Goal: Share content: Share content

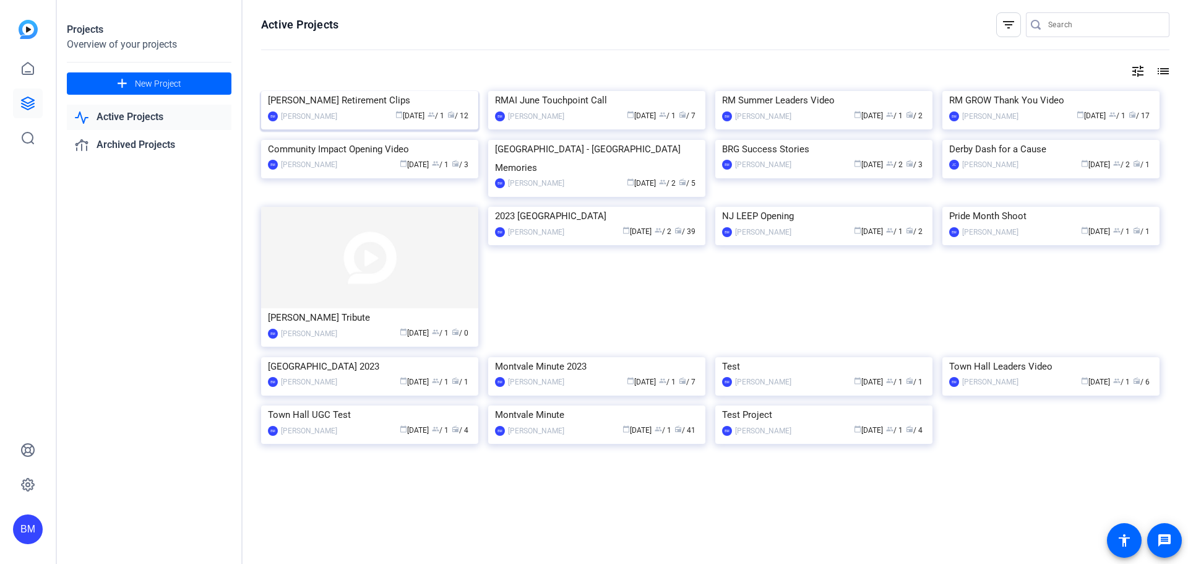
click at [346, 91] on img at bounding box center [369, 91] width 217 height 0
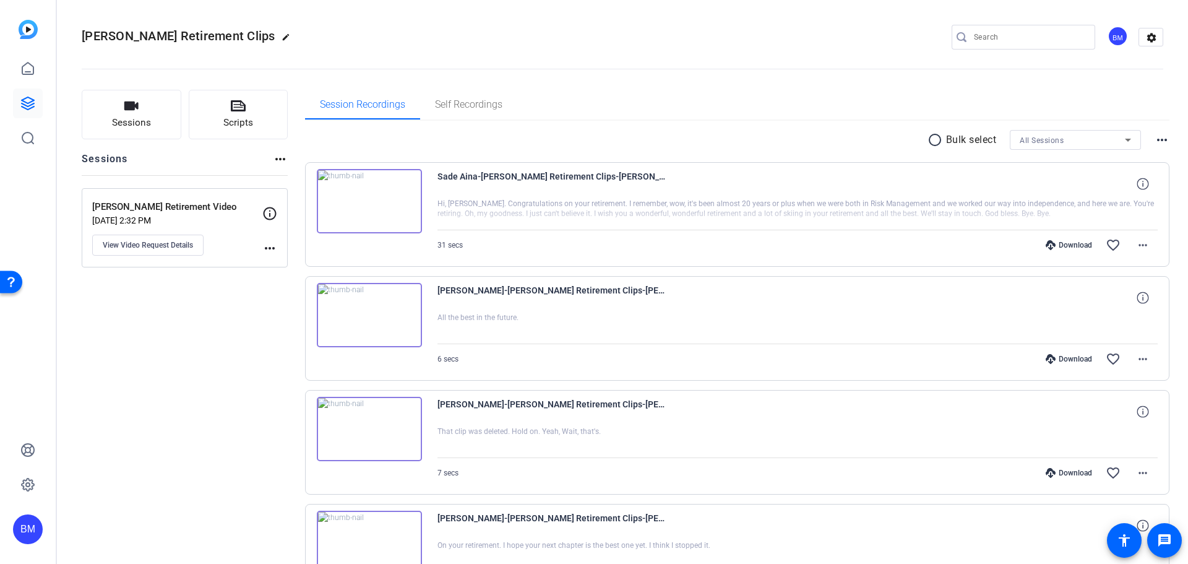
click at [366, 201] on img at bounding box center [369, 201] width 105 height 64
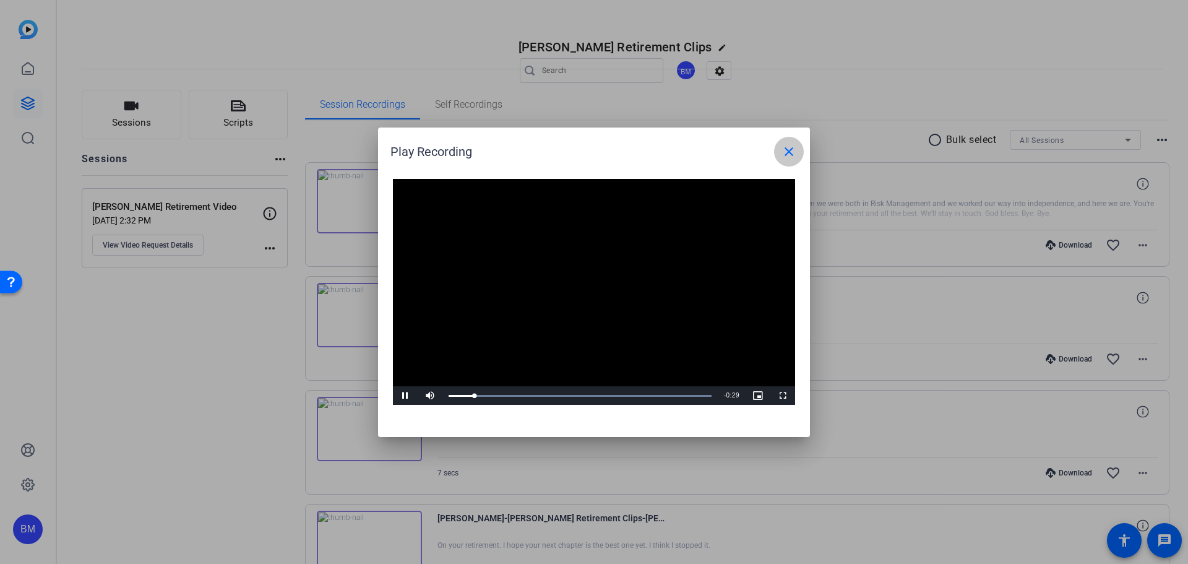
click at [793, 153] on mat-icon "close" at bounding box center [789, 151] width 15 height 15
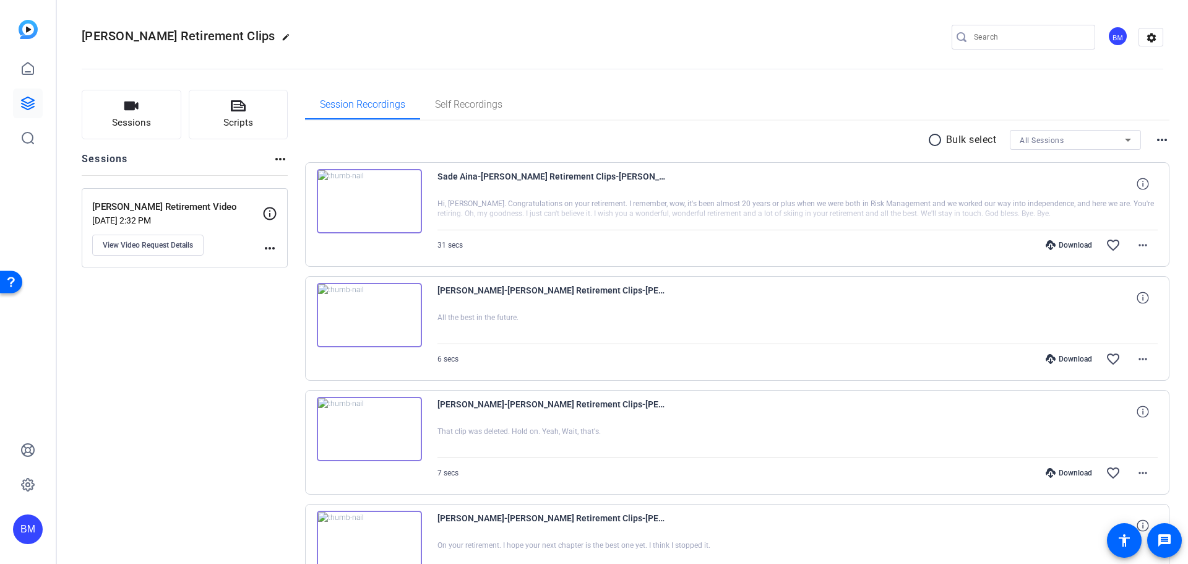
click at [365, 314] on img at bounding box center [369, 315] width 105 height 64
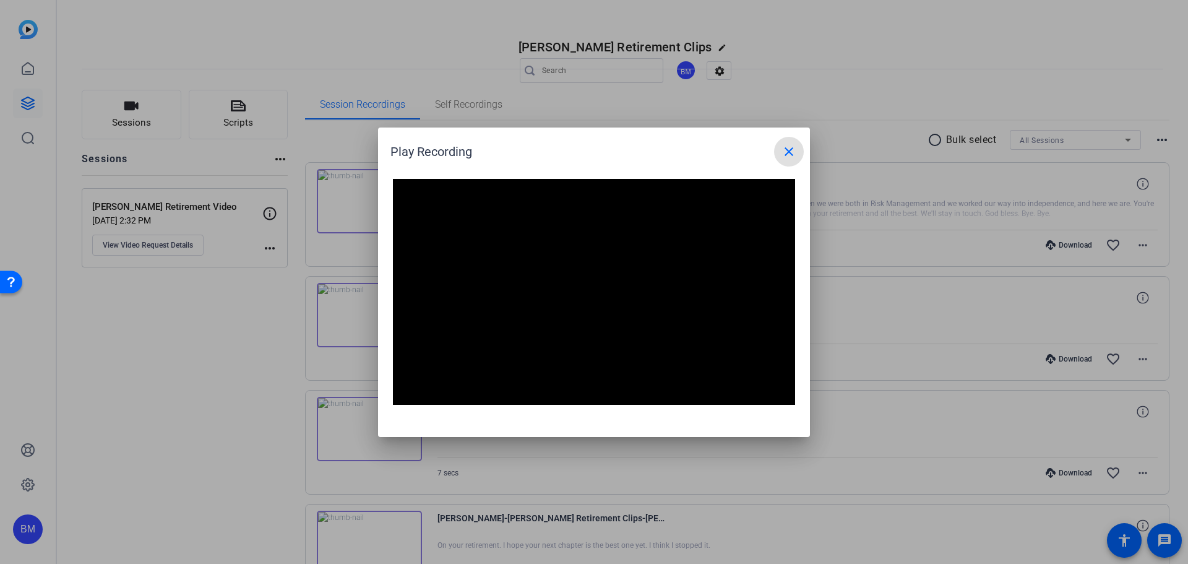
click at [788, 155] on mat-icon "close" at bounding box center [789, 151] width 15 height 15
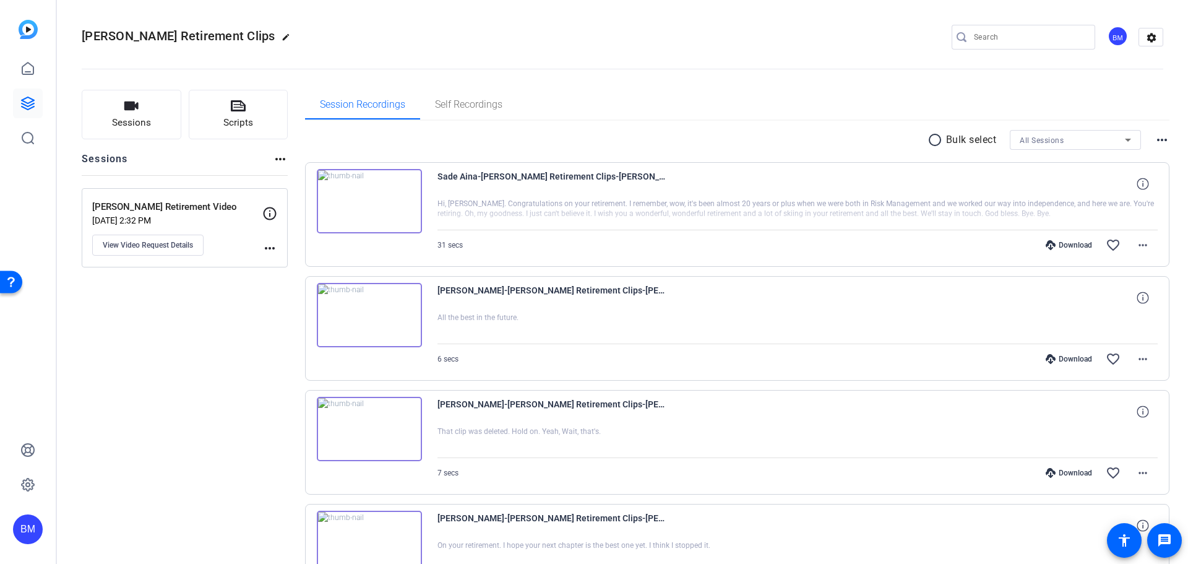
click at [376, 426] on img at bounding box center [369, 429] width 105 height 64
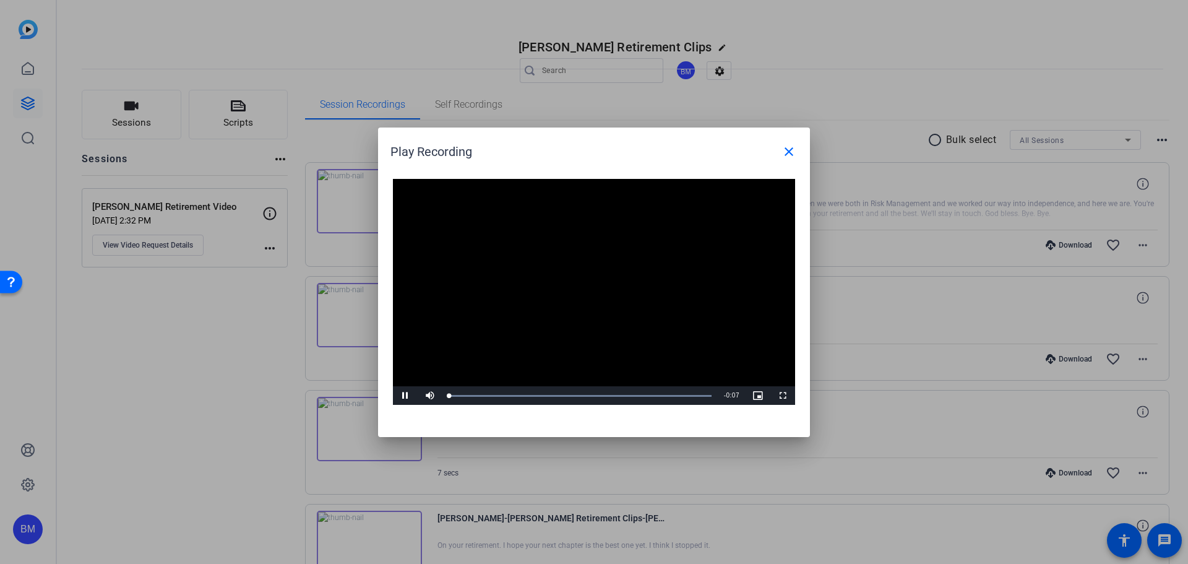
click at [577, 268] on video "Video Player" at bounding box center [594, 292] width 402 height 227
click at [585, 282] on video "Video Player" at bounding box center [594, 292] width 402 height 227
click at [790, 155] on mat-icon "close" at bounding box center [789, 151] width 15 height 15
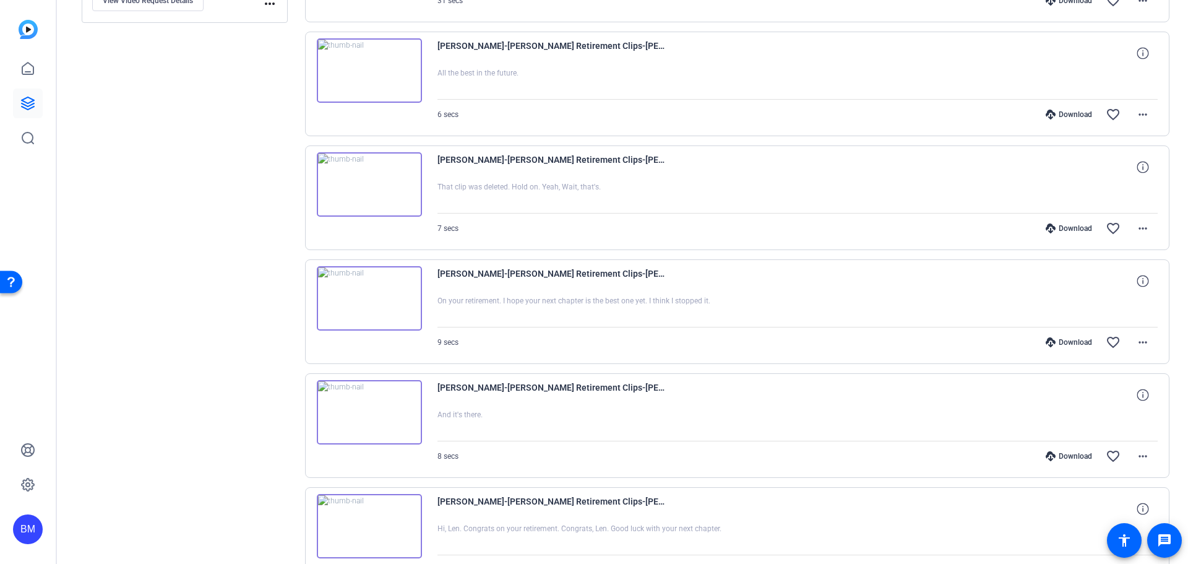
scroll to position [248, 0]
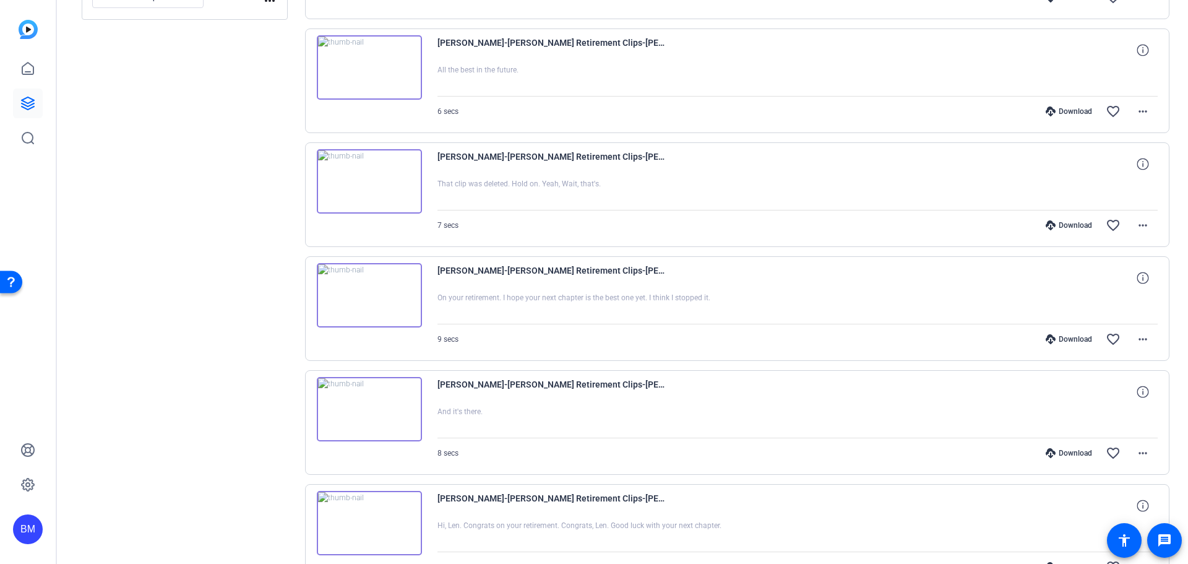
click at [399, 302] on img at bounding box center [369, 295] width 105 height 64
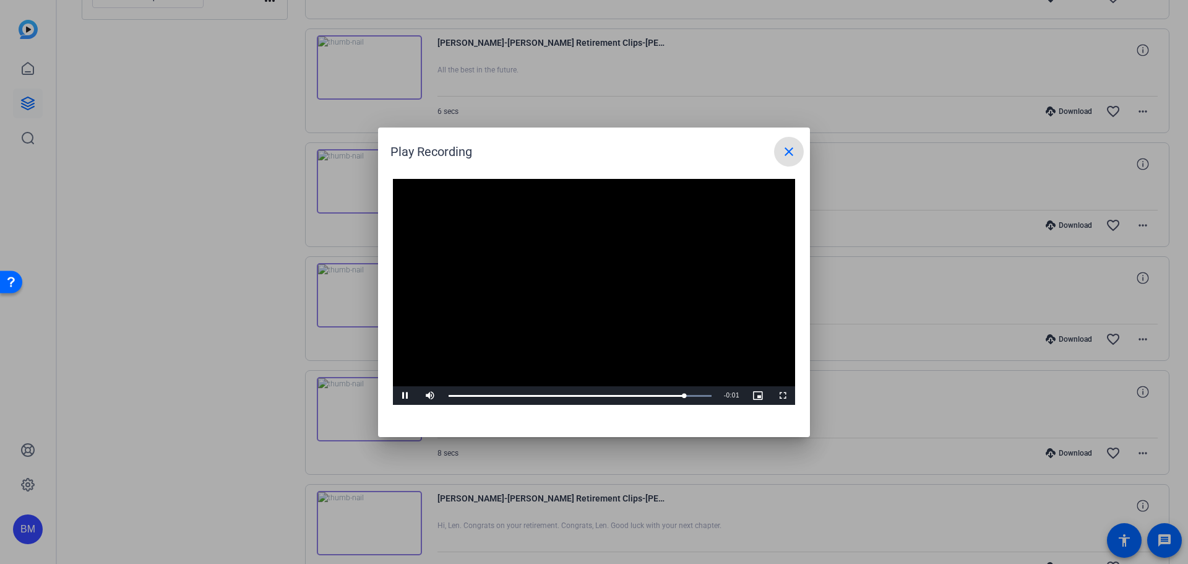
click at [785, 150] on mat-icon "close" at bounding box center [789, 151] width 15 height 15
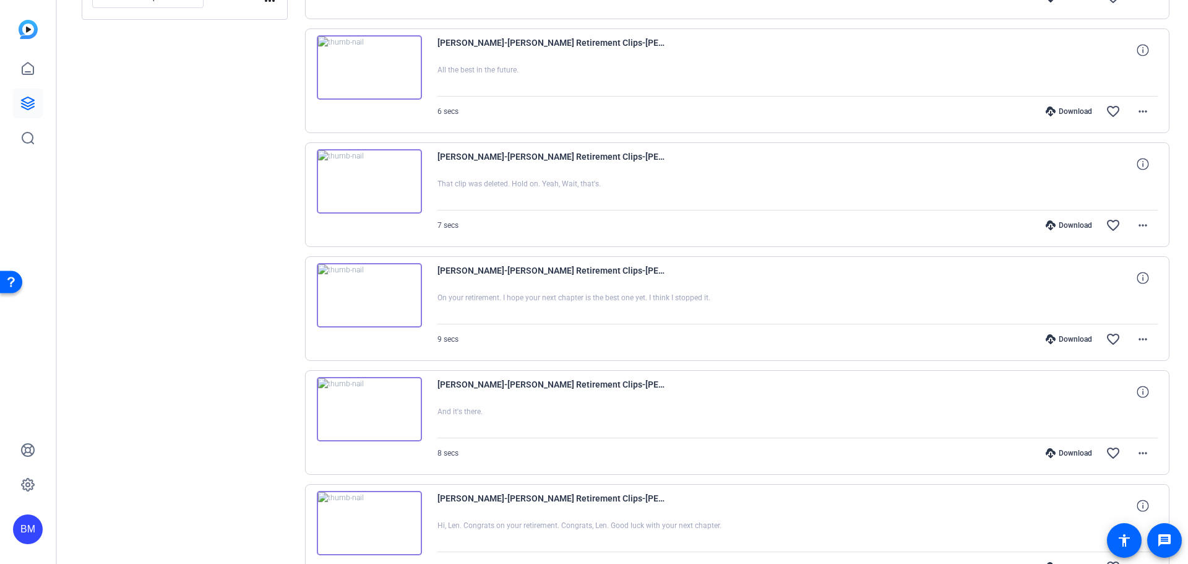
click at [373, 405] on img at bounding box center [369, 409] width 105 height 64
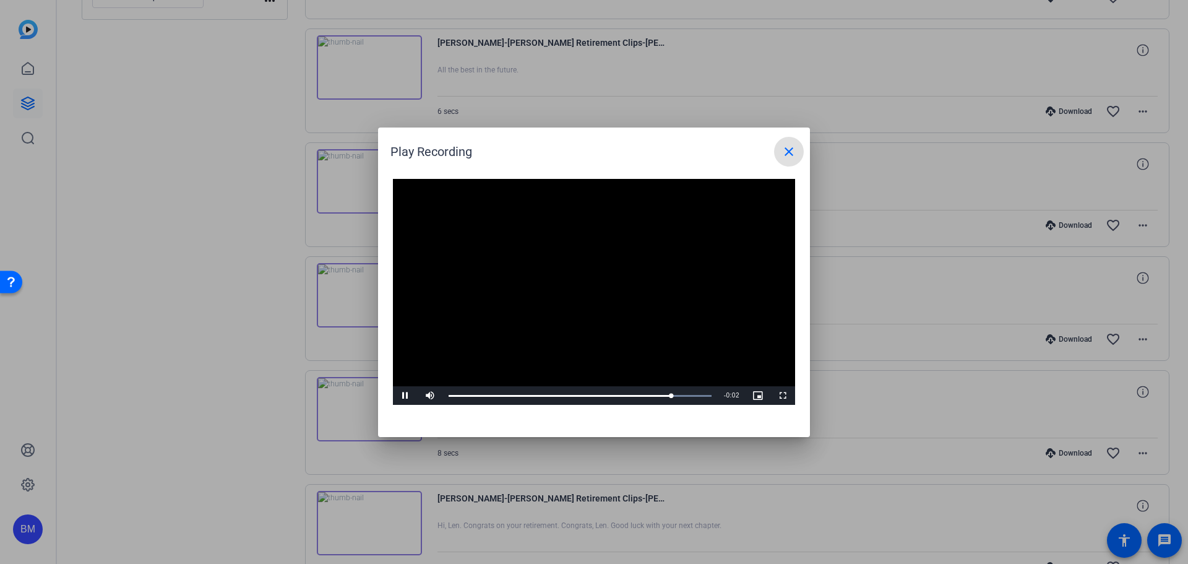
click at [783, 160] on span at bounding box center [789, 152] width 30 height 30
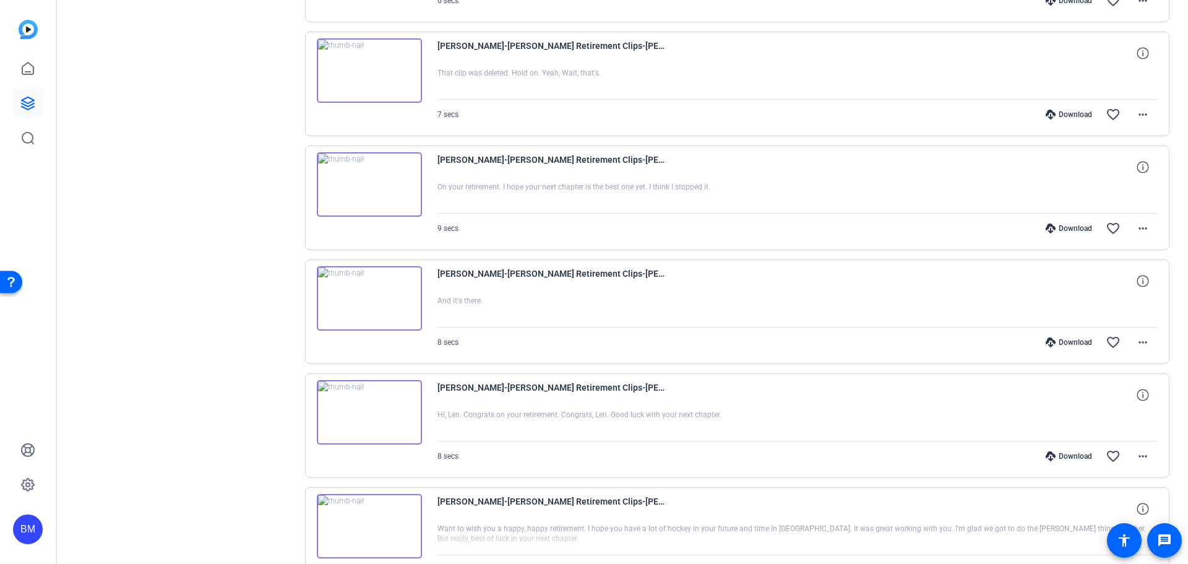
scroll to position [371, 0]
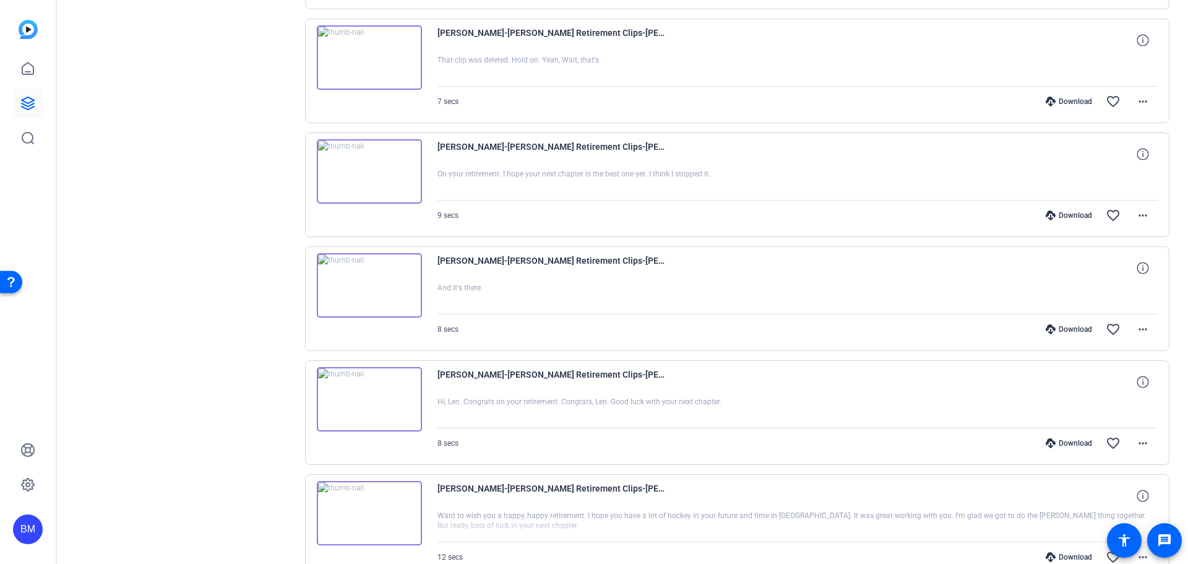
click at [383, 397] on img at bounding box center [369, 399] width 105 height 64
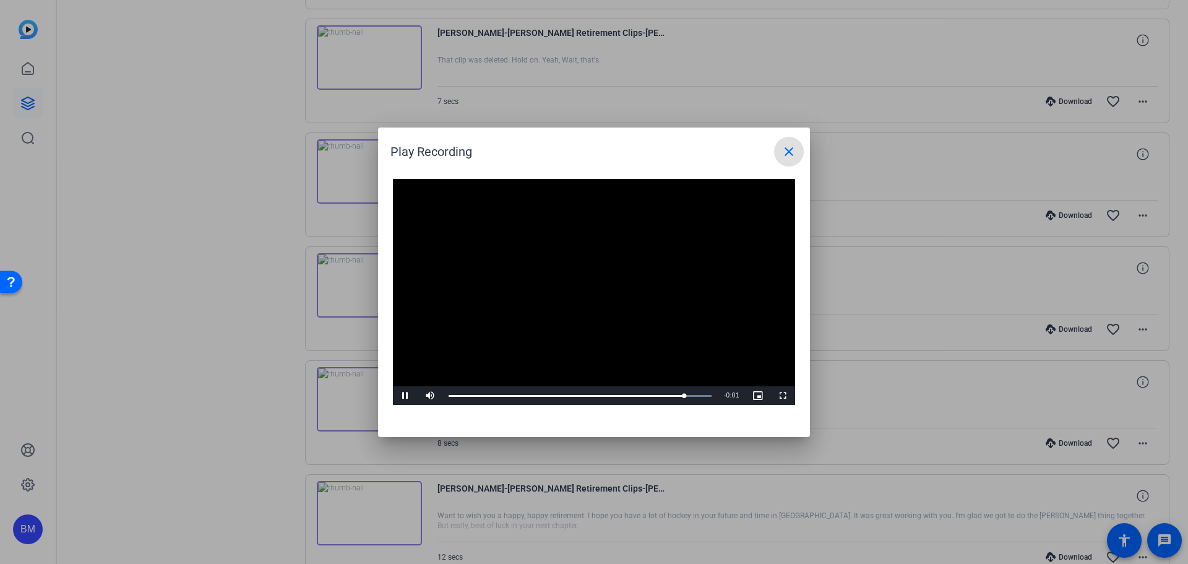
click at [780, 157] on span at bounding box center [789, 152] width 30 height 30
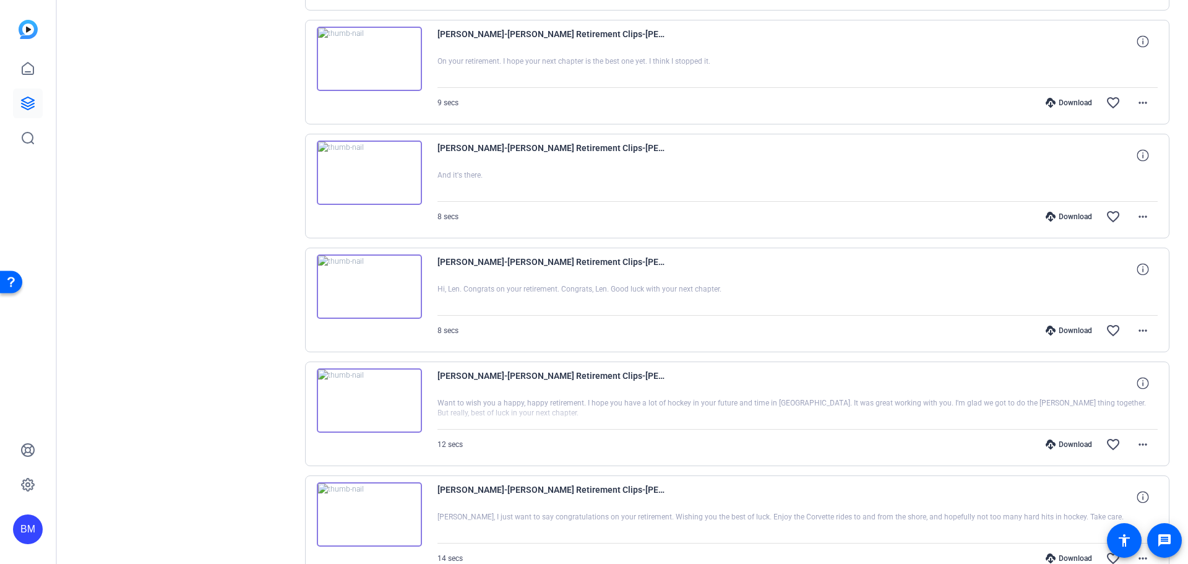
scroll to position [619, 0]
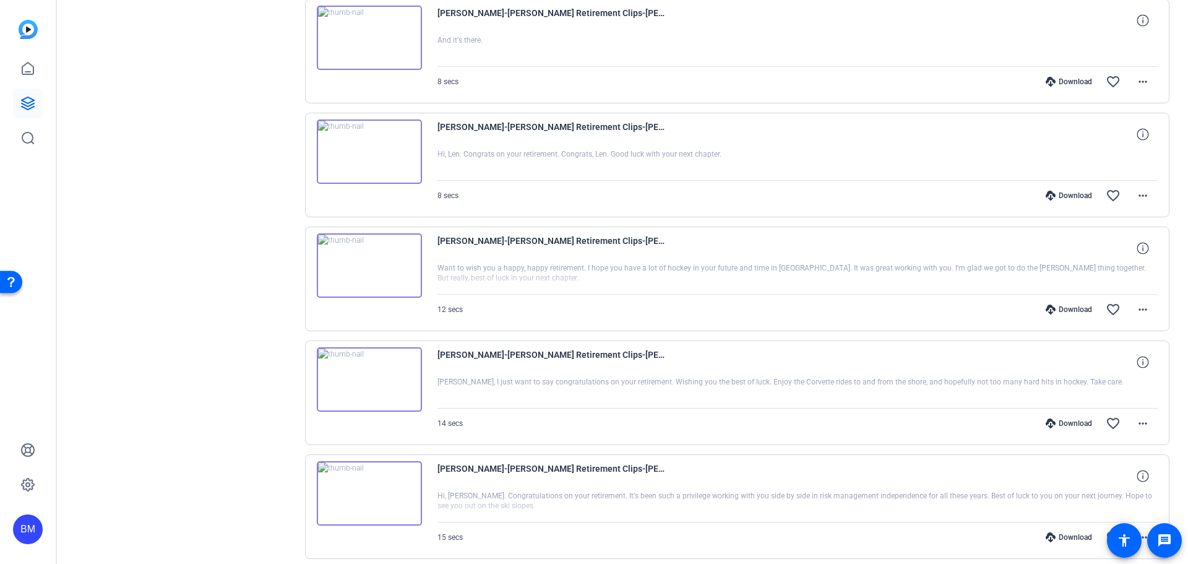
click at [379, 274] on img at bounding box center [369, 265] width 105 height 64
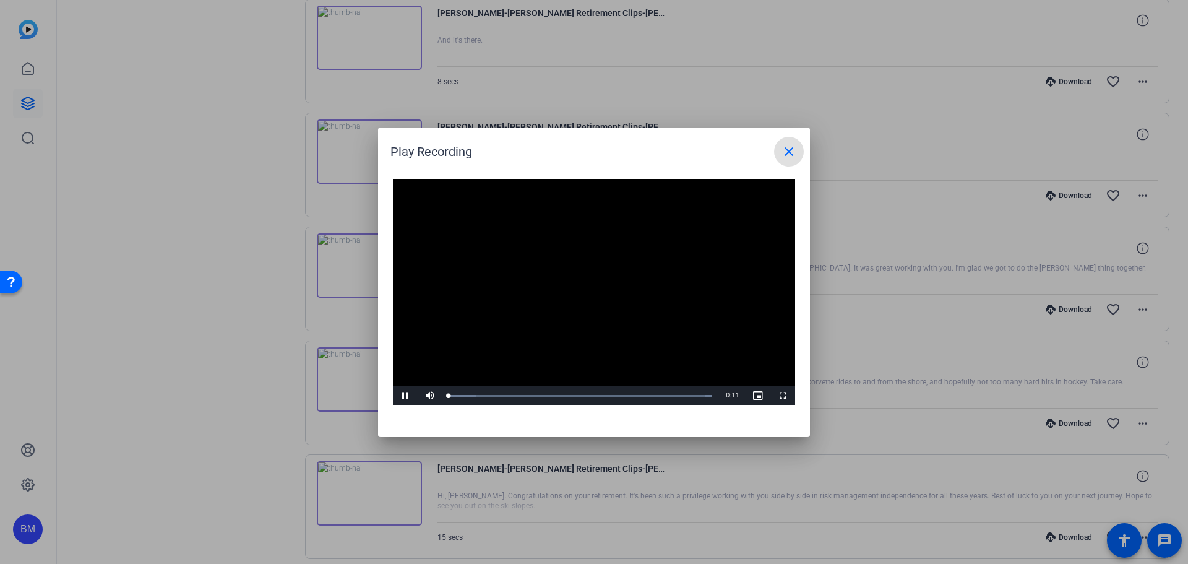
click at [585, 291] on video "Video Player" at bounding box center [594, 292] width 402 height 227
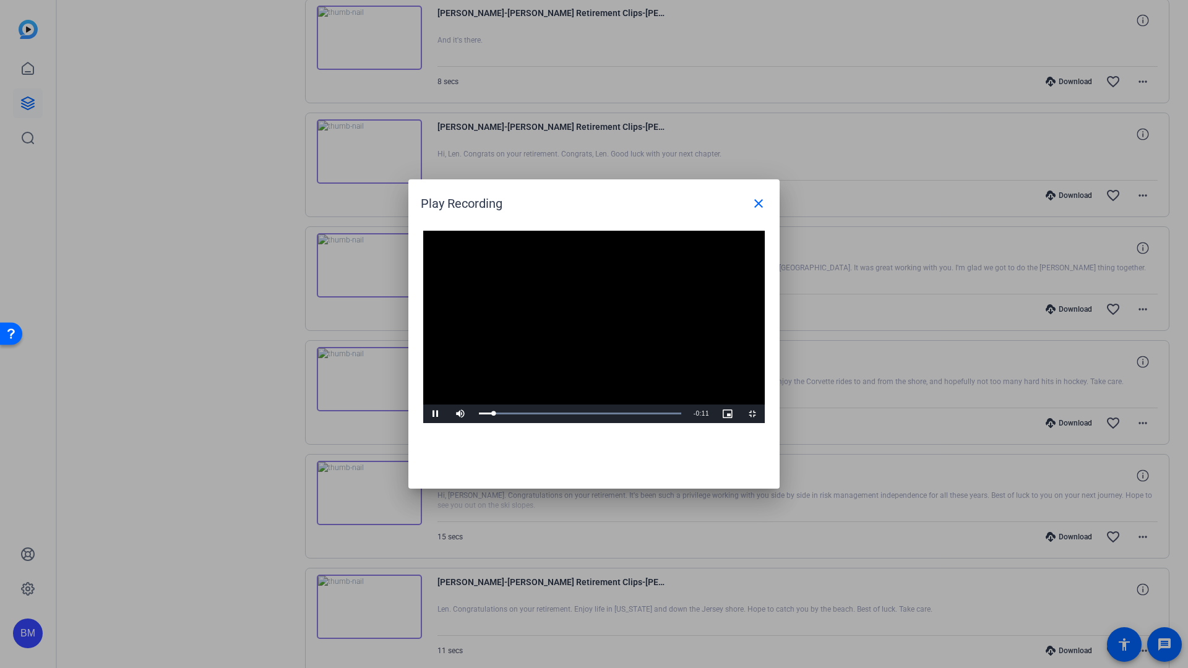
click at [668, 368] on video "Video Player" at bounding box center [594, 327] width 342 height 192
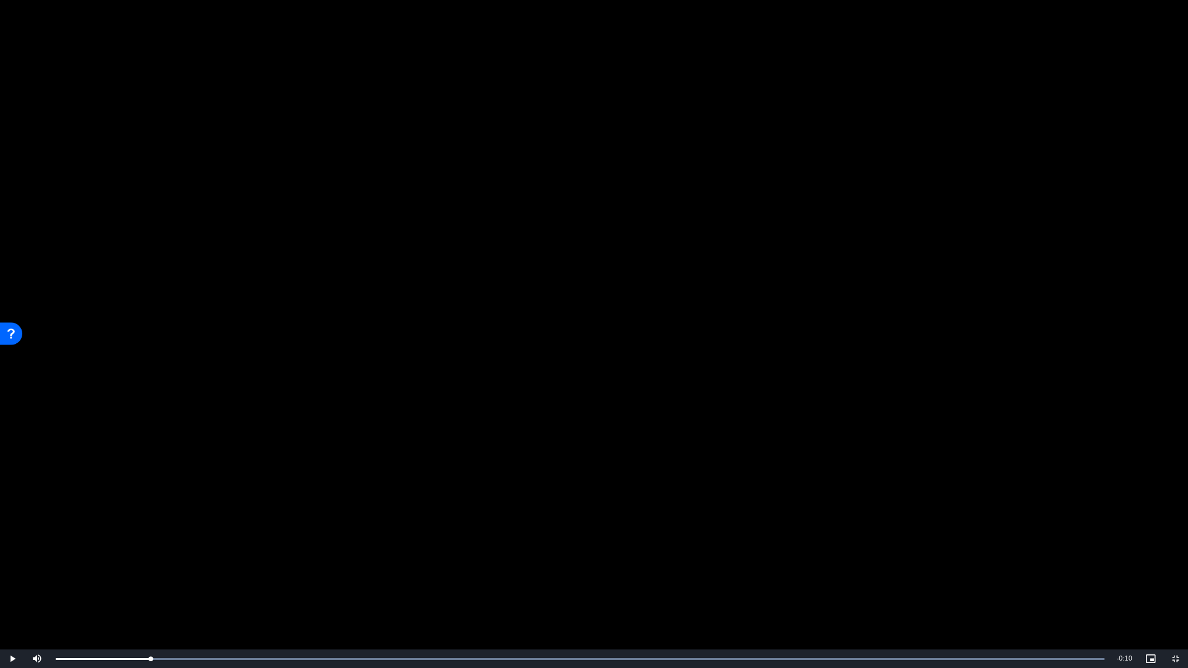
click at [668, 368] on video "Video Player" at bounding box center [594, 334] width 1188 height 668
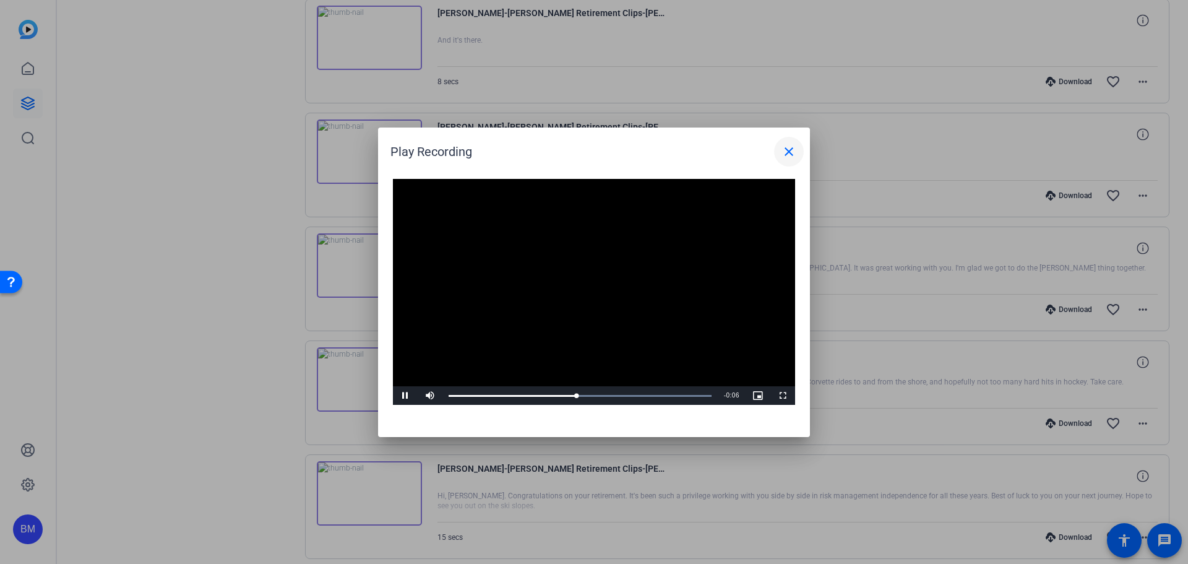
click at [787, 155] on mat-icon "close" at bounding box center [789, 151] width 15 height 15
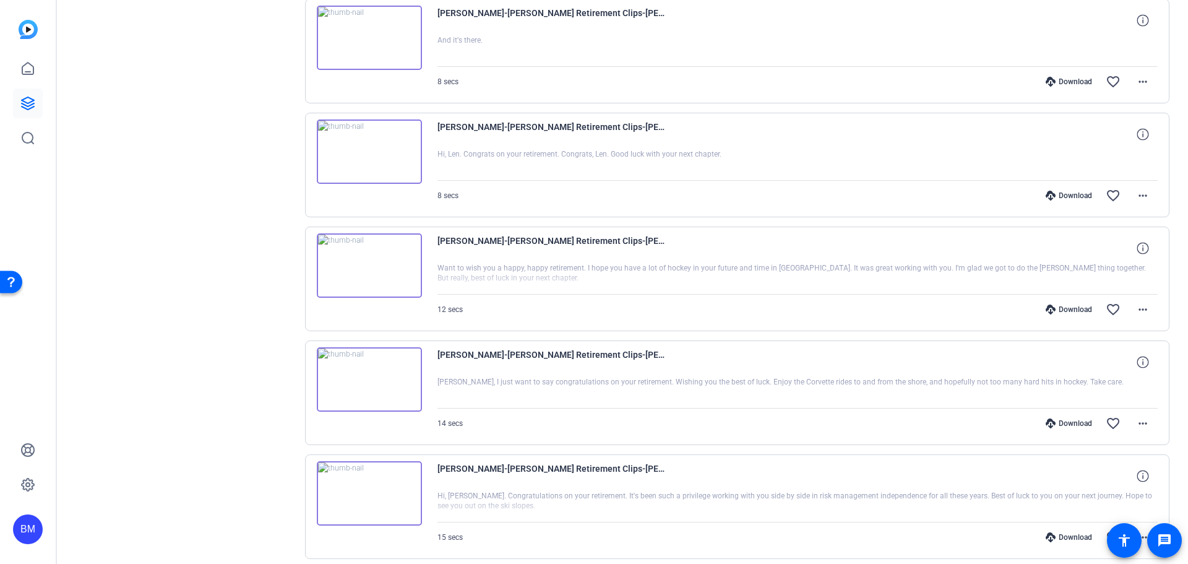
click at [382, 381] on img at bounding box center [369, 379] width 105 height 64
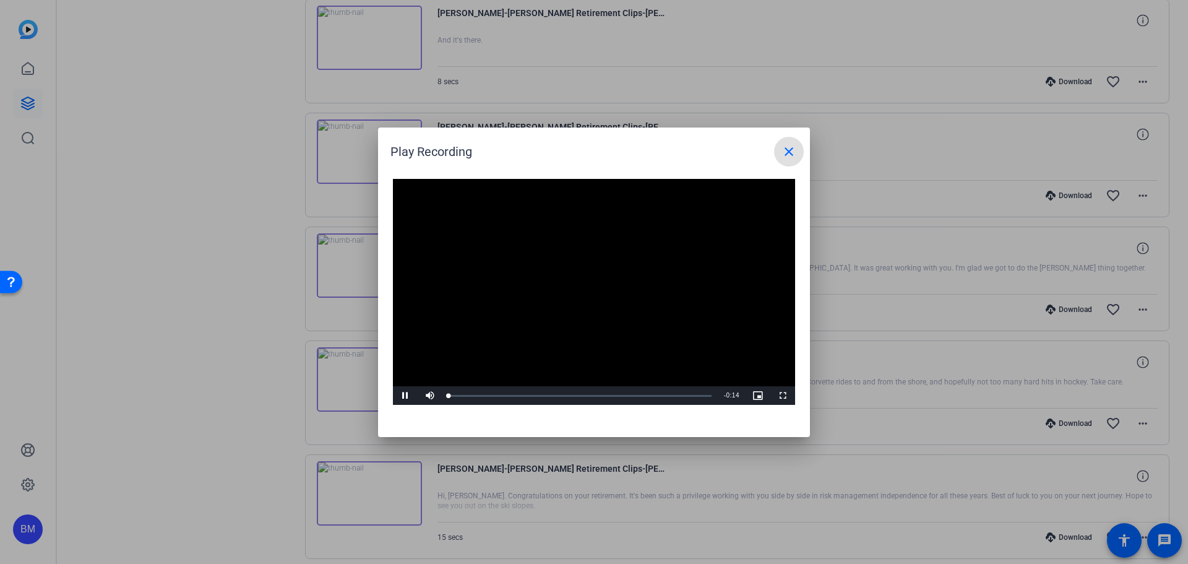
click at [592, 283] on video "Video Player" at bounding box center [594, 292] width 402 height 227
click at [790, 154] on mat-icon "close" at bounding box center [789, 151] width 15 height 15
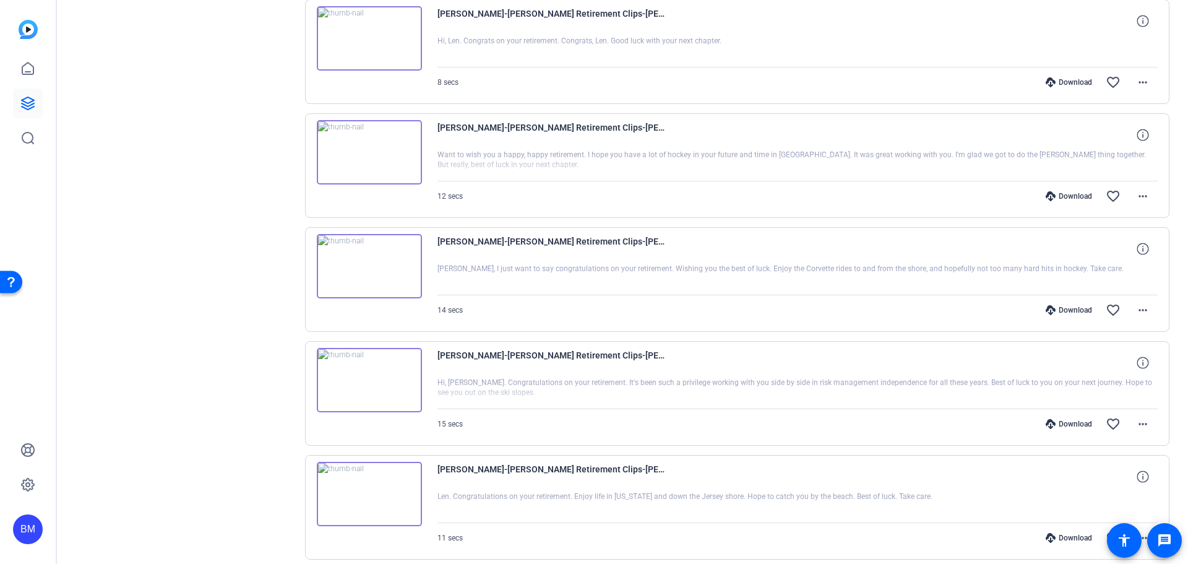
scroll to position [743, 0]
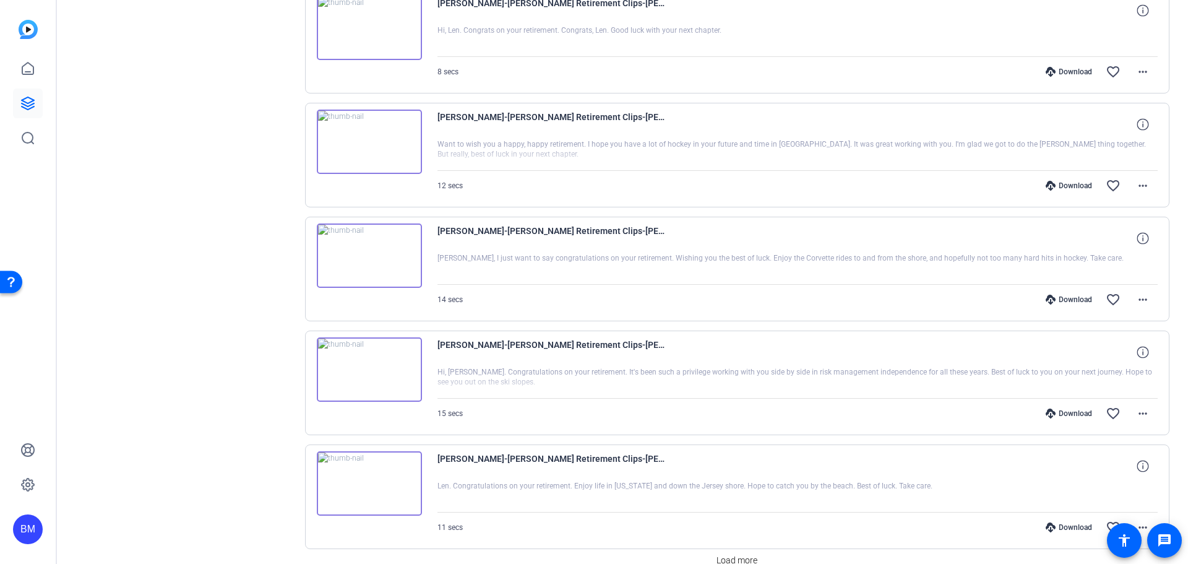
click at [395, 365] on img at bounding box center [369, 369] width 105 height 64
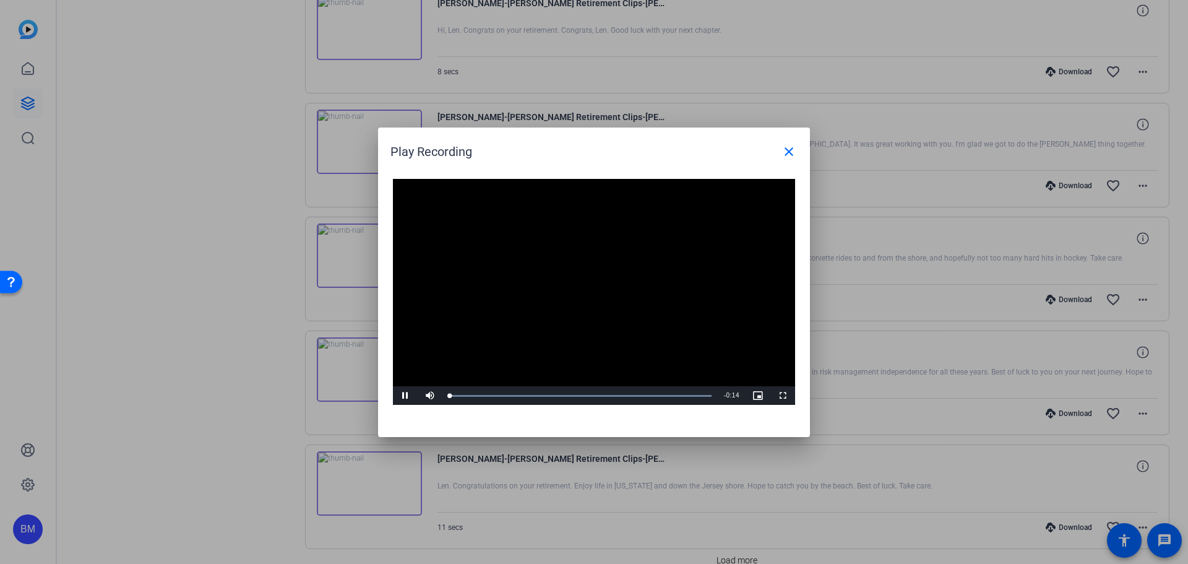
click at [595, 286] on video "Video Player" at bounding box center [594, 292] width 402 height 227
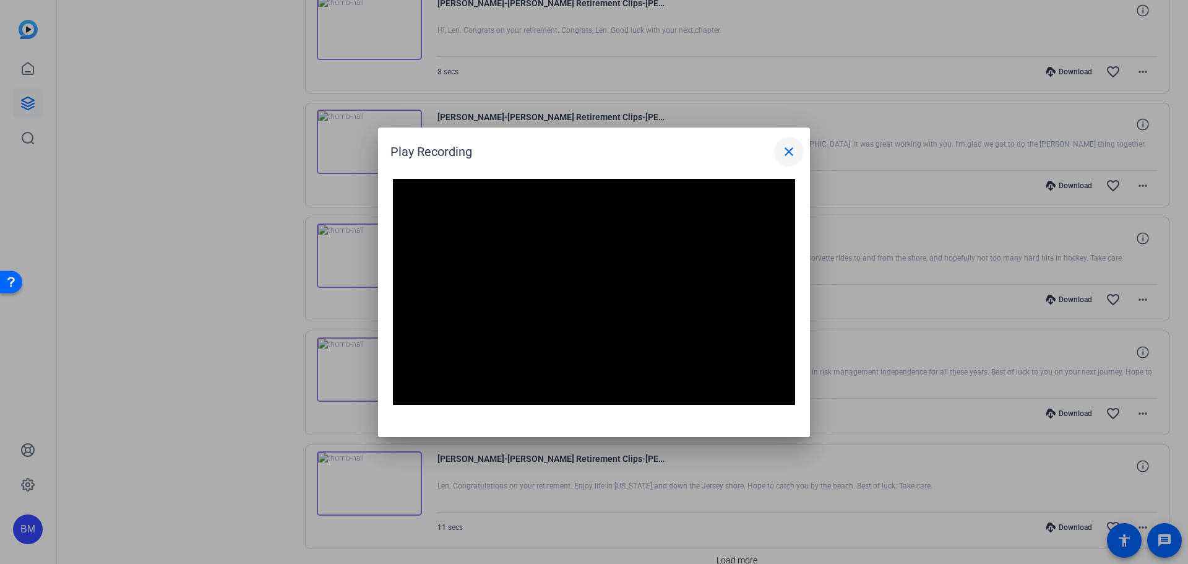
click at [793, 150] on mat-icon "close" at bounding box center [789, 151] width 15 height 15
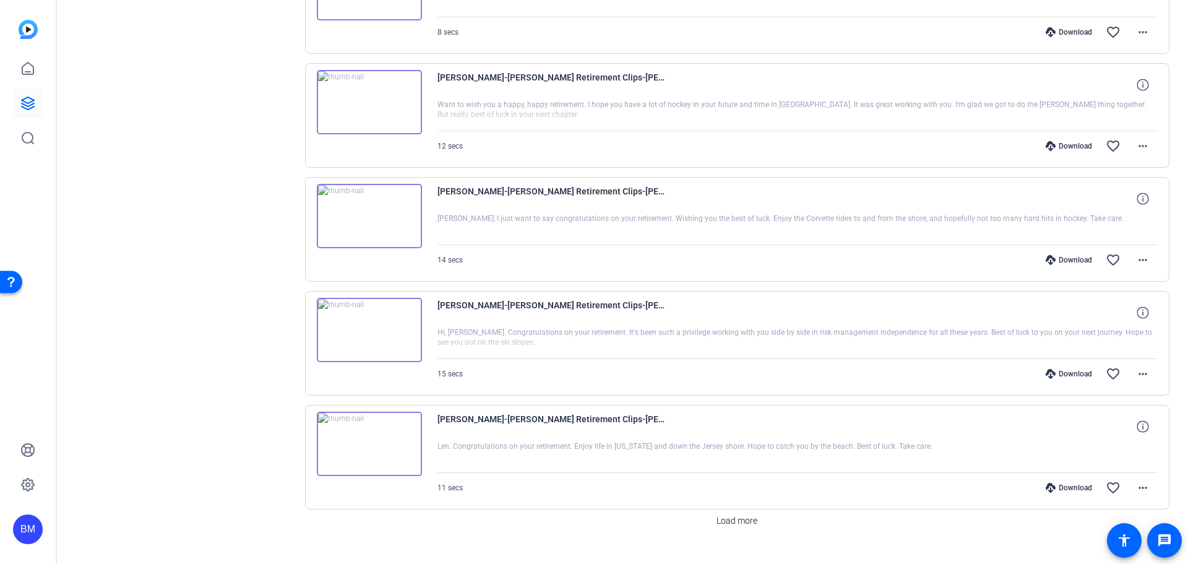
scroll to position [805, 0]
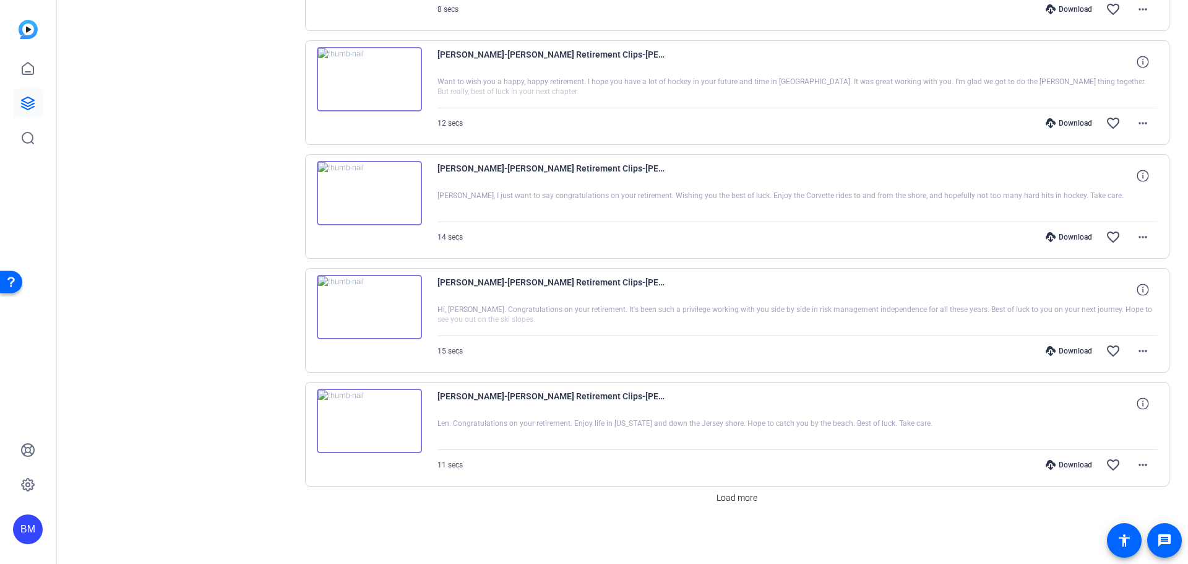
click at [374, 420] on img at bounding box center [369, 421] width 105 height 64
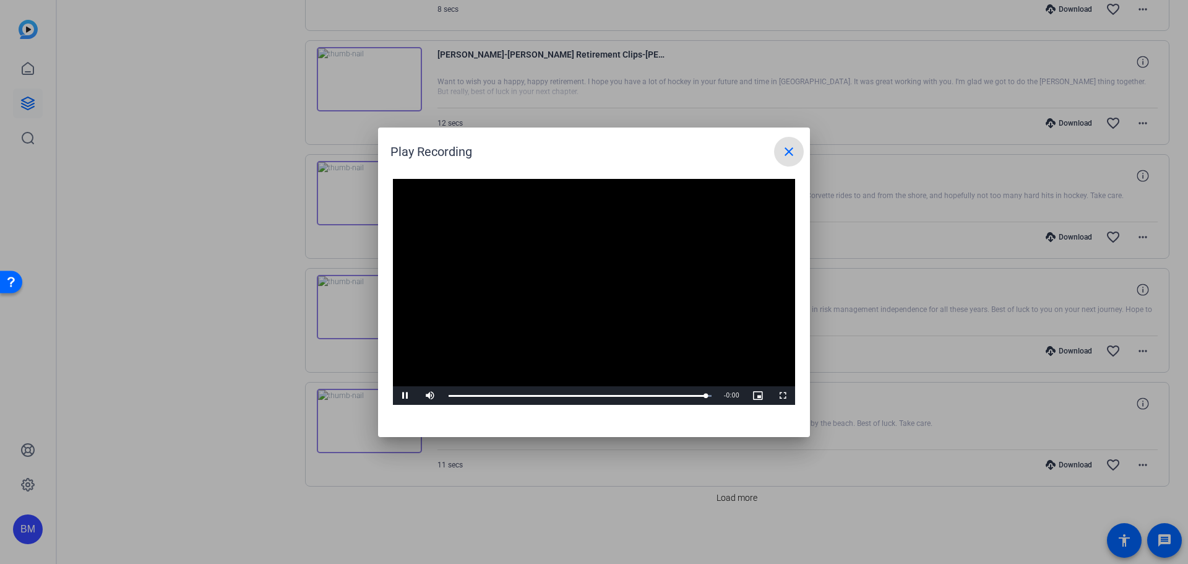
click at [787, 150] on mat-icon "close" at bounding box center [789, 151] width 15 height 15
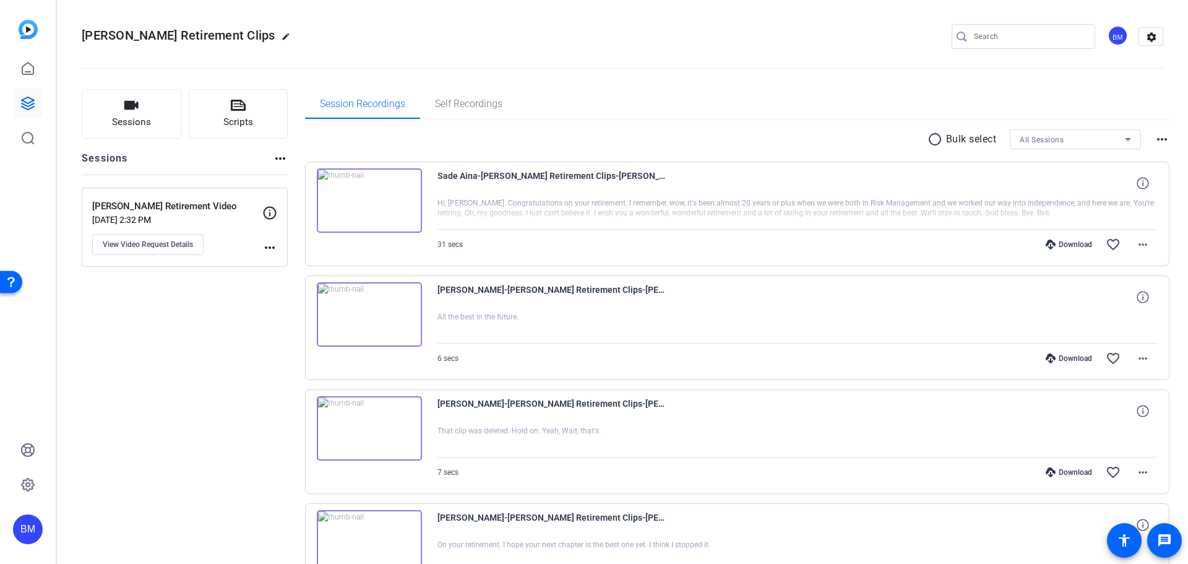
scroll to position [0, 0]
click at [1136, 244] on mat-icon "more_horiz" at bounding box center [1143, 245] width 15 height 15
click at [1109, 315] on span "Share MP4" at bounding box center [1105, 317] width 74 height 15
click at [1136, 361] on mat-icon "more_horiz" at bounding box center [1143, 359] width 15 height 15
click at [1116, 430] on span "Share MP4" at bounding box center [1105, 431] width 74 height 15
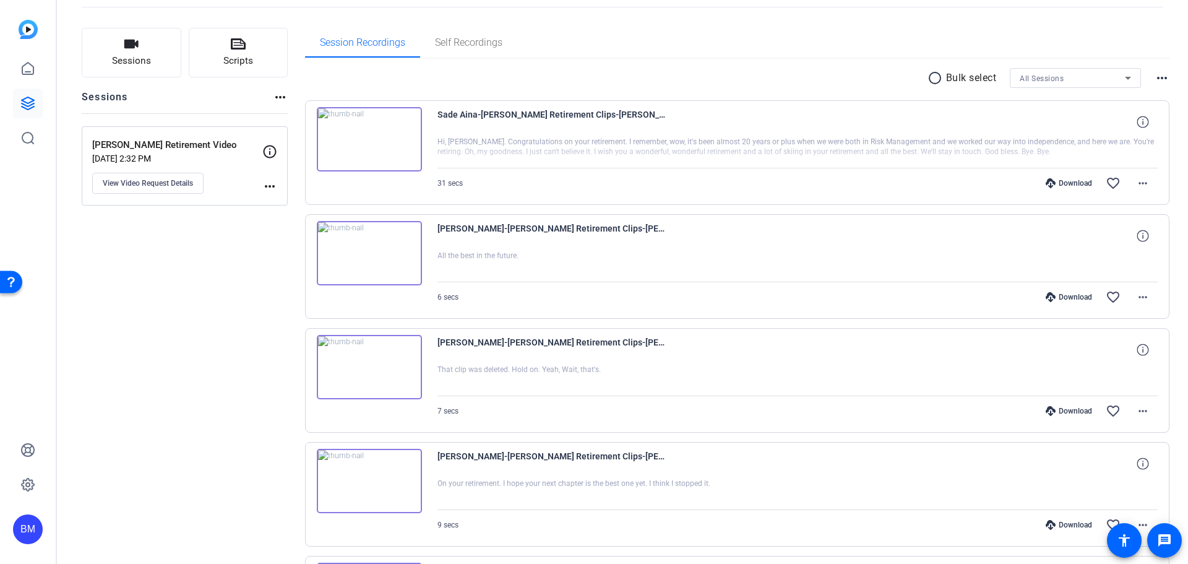
scroll to position [124, 0]
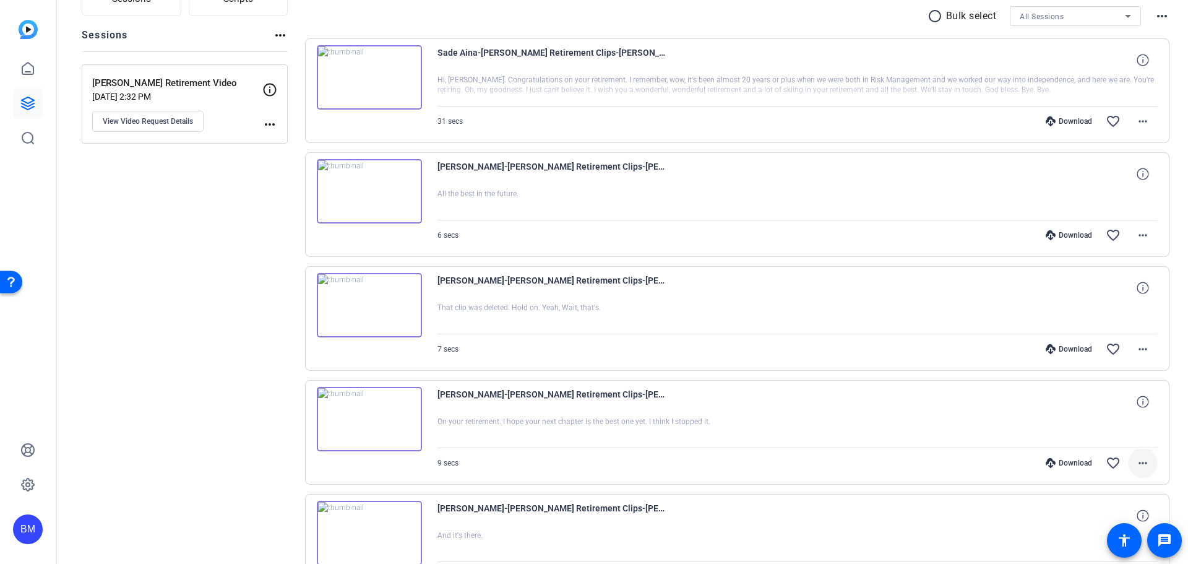
click at [1140, 468] on mat-icon "more_horiz" at bounding box center [1143, 462] width 15 height 15
click at [1123, 364] on span "Share MP4" at bounding box center [1105, 360] width 74 height 15
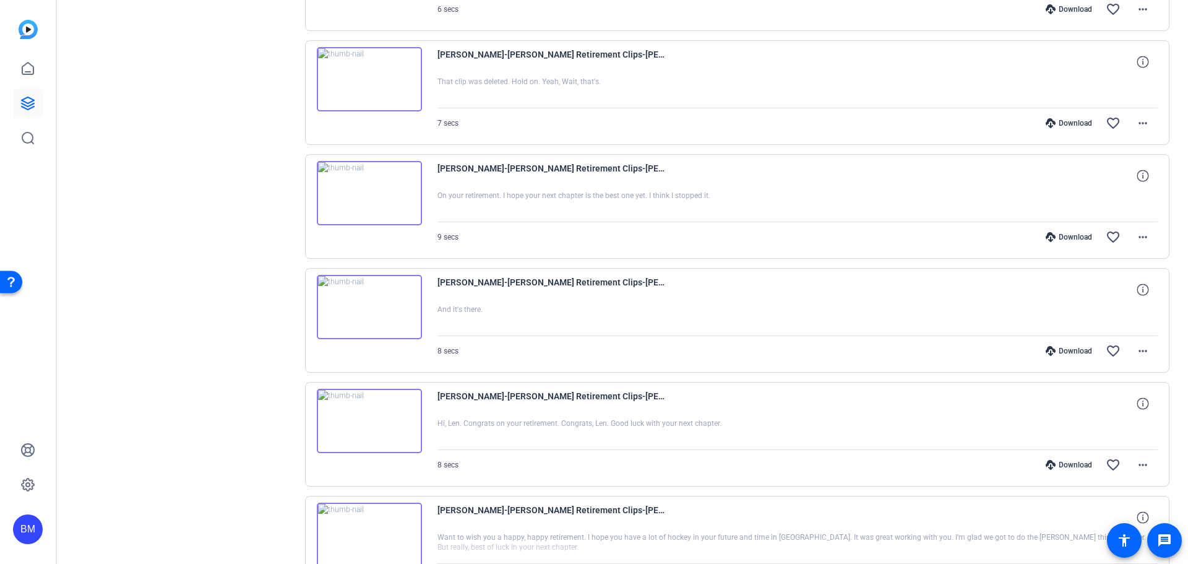
scroll to position [371, 0]
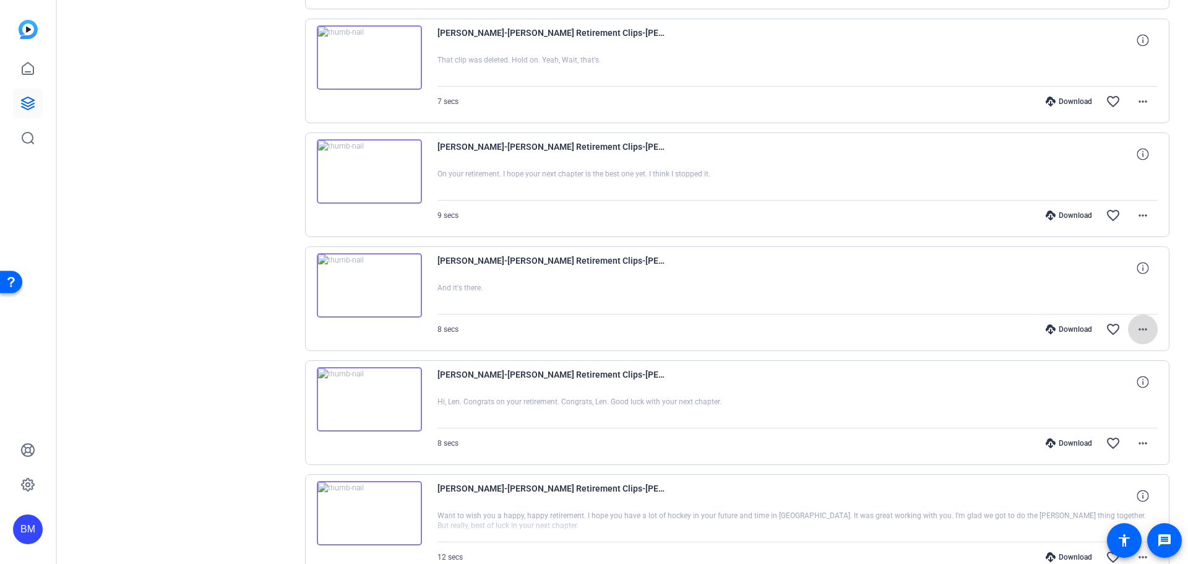
click at [1144, 330] on mat-icon "more_horiz" at bounding box center [1143, 329] width 15 height 15
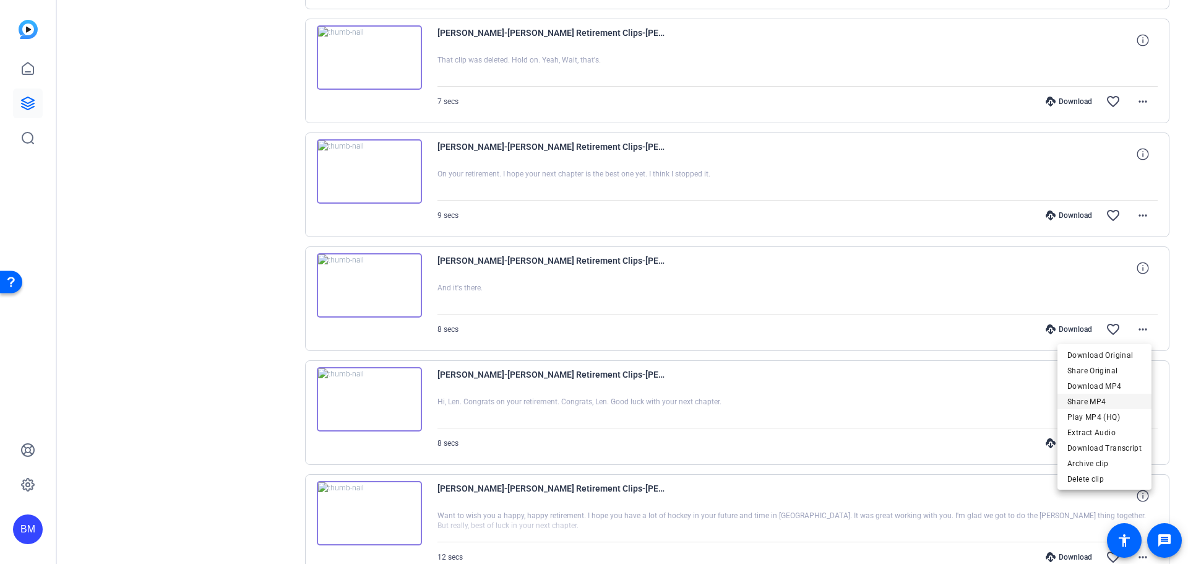
click at [1118, 395] on span "Share MP4" at bounding box center [1105, 401] width 74 height 15
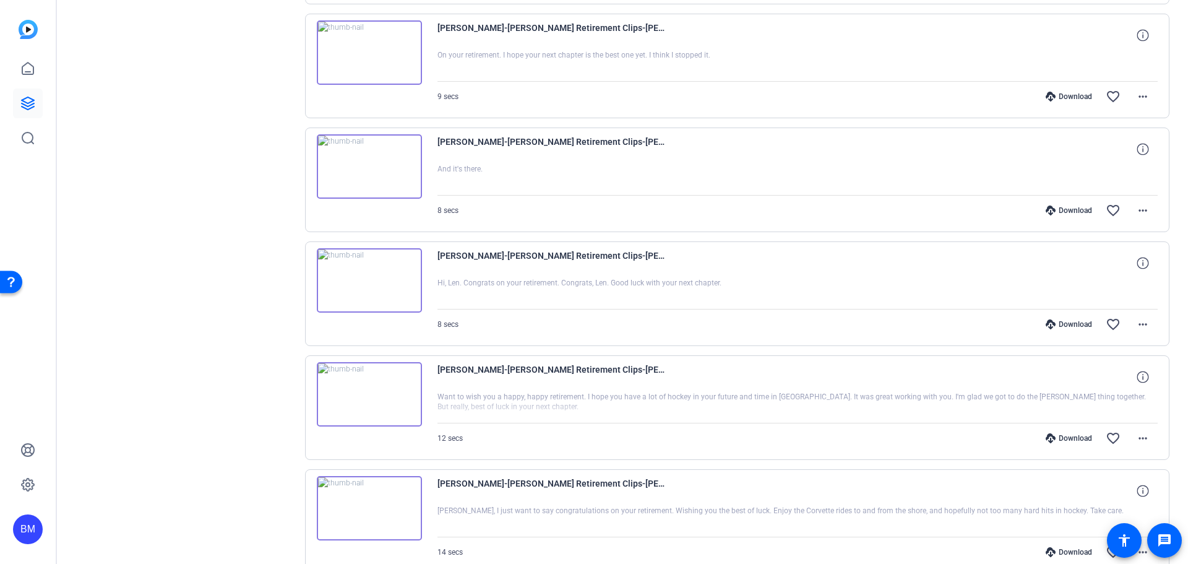
scroll to position [495, 0]
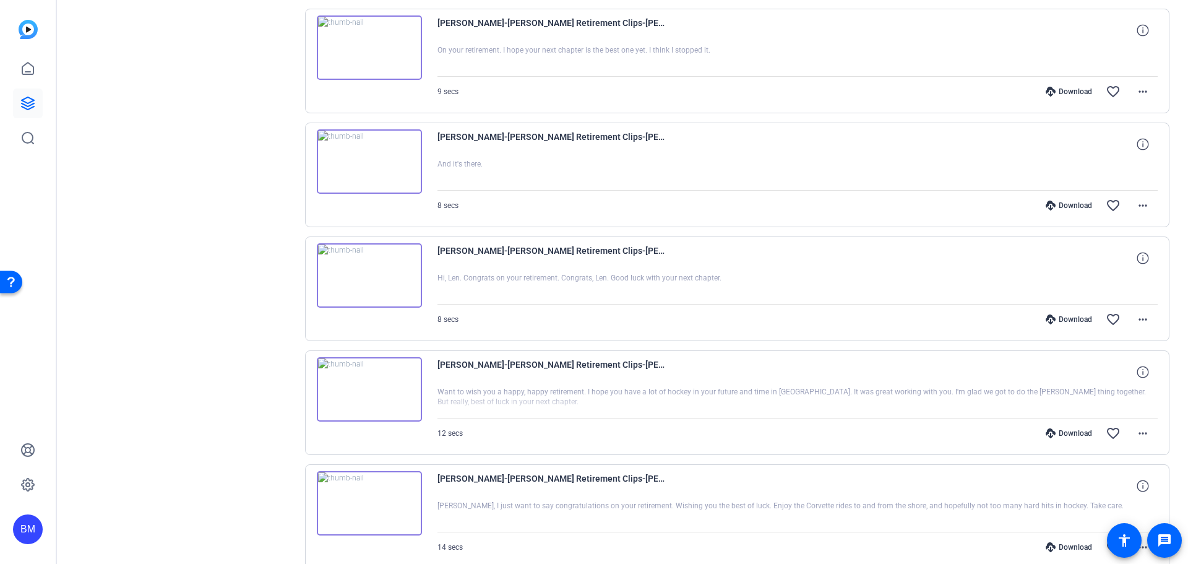
click at [717, 267] on div "[PERSON_NAME]-[PERSON_NAME] Retirement Clips-[PERSON_NAME] Retirement Video-175…" at bounding box center [798, 258] width 721 height 30
click at [1136, 325] on mat-icon "more_horiz" at bounding box center [1143, 319] width 15 height 15
click at [1121, 391] on span "Share MP4" at bounding box center [1105, 391] width 74 height 15
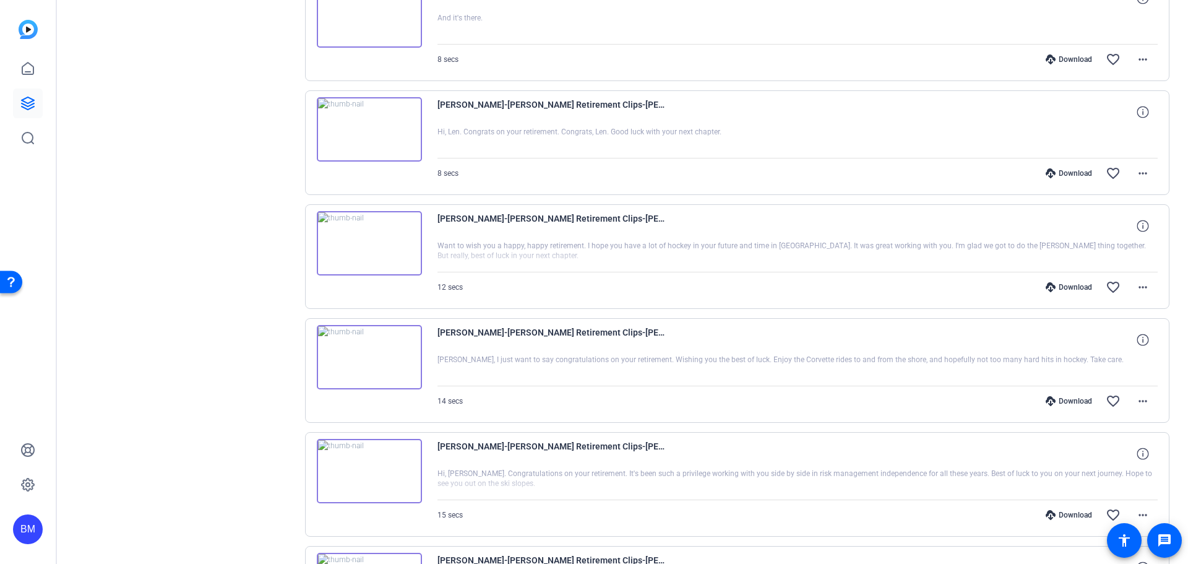
scroll to position [681, 0]
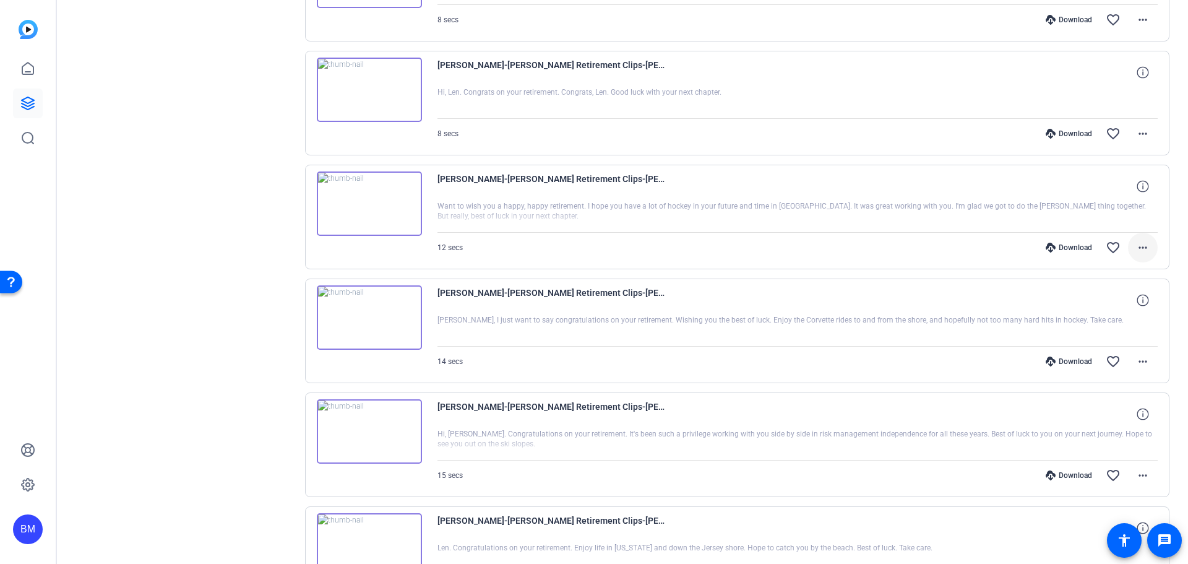
click at [1129, 248] on span at bounding box center [1143, 248] width 30 height 30
click at [1099, 322] on span "Share MP4" at bounding box center [1105, 320] width 74 height 15
click at [1139, 360] on mat-icon "more_horiz" at bounding box center [1143, 361] width 15 height 15
click at [1113, 426] on span "Share MP4" at bounding box center [1105, 433] width 74 height 15
click at [1141, 481] on mat-icon "more_horiz" at bounding box center [1143, 475] width 15 height 15
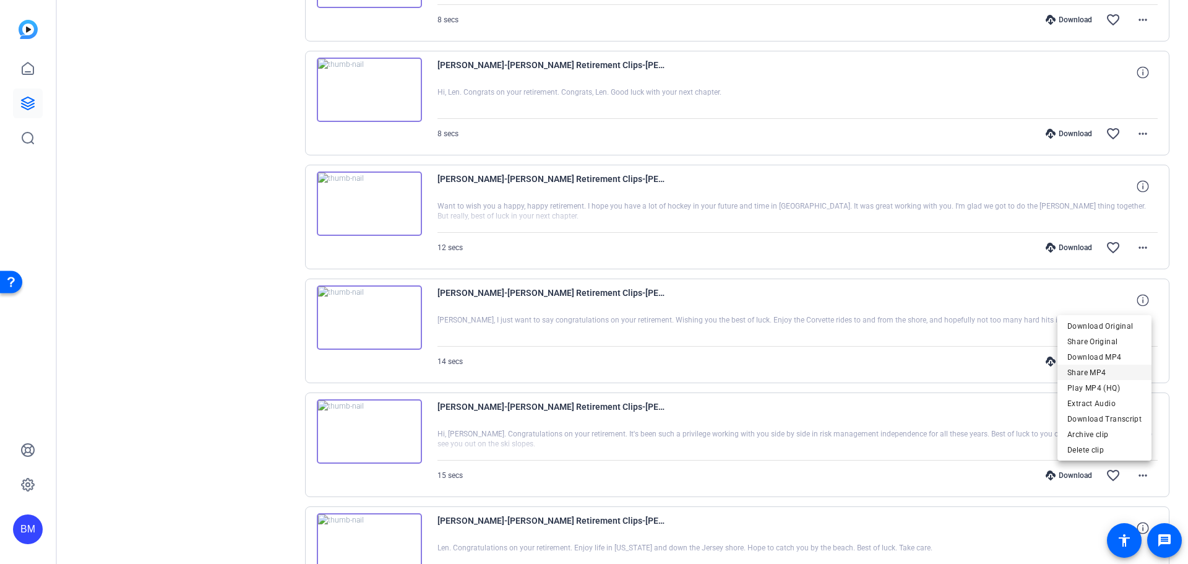
click at [1116, 371] on span "Share MP4" at bounding box center [1105, 372] width 74 height 15
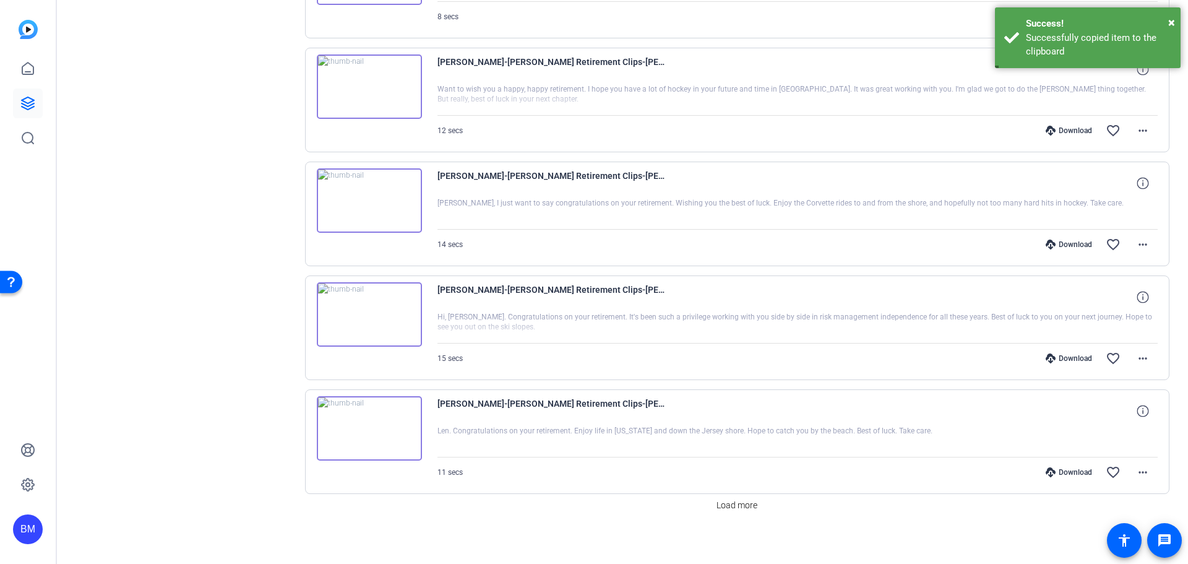
scroll to position [805, 0]
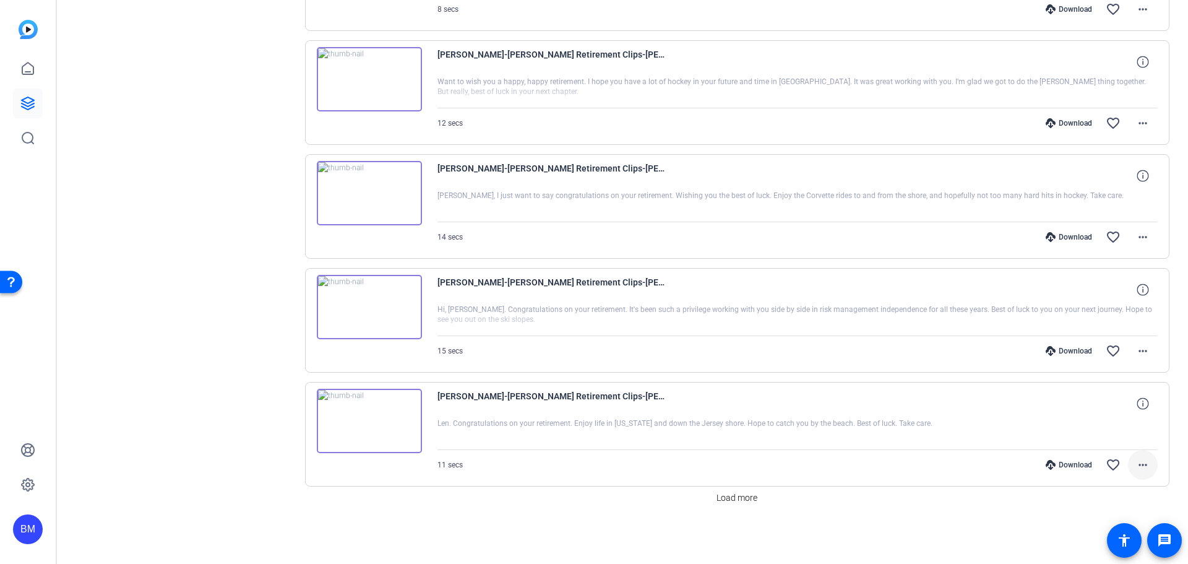
click at [1141, 466] on mat-icon "more_horiz" at bounding box center [1143, 464] width 15 height 15
click at [1108, 363] on span "Share MP4" at bounding box center [1105, 362] width 74 height 15
click at [734, 496] on span "Load more" at bounding box center [737, 497] width 41 height 13
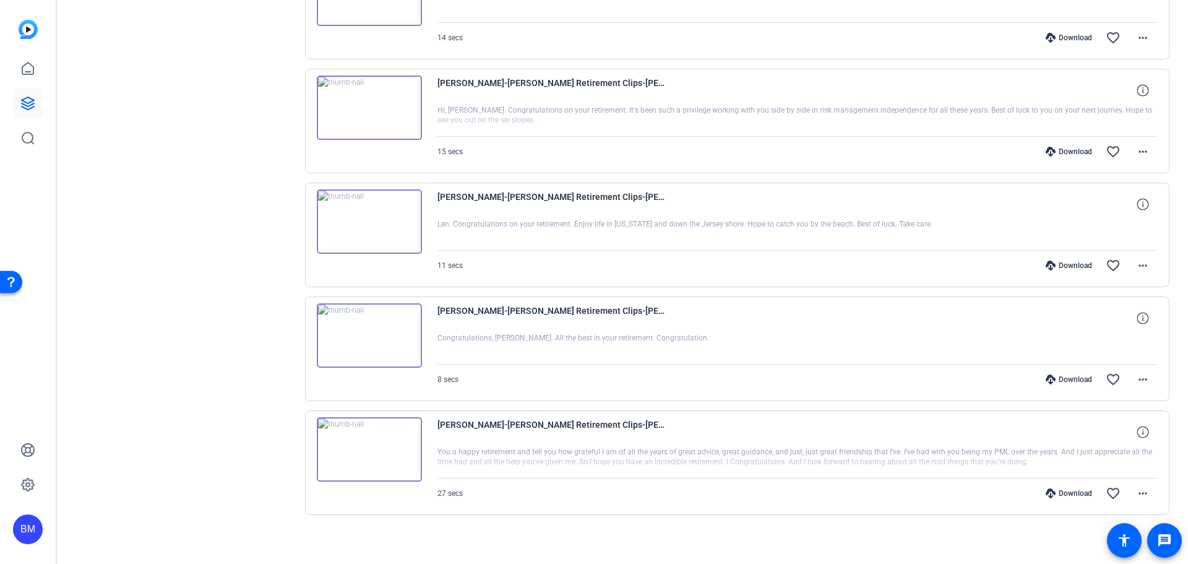
scroll to position [1011, 0]
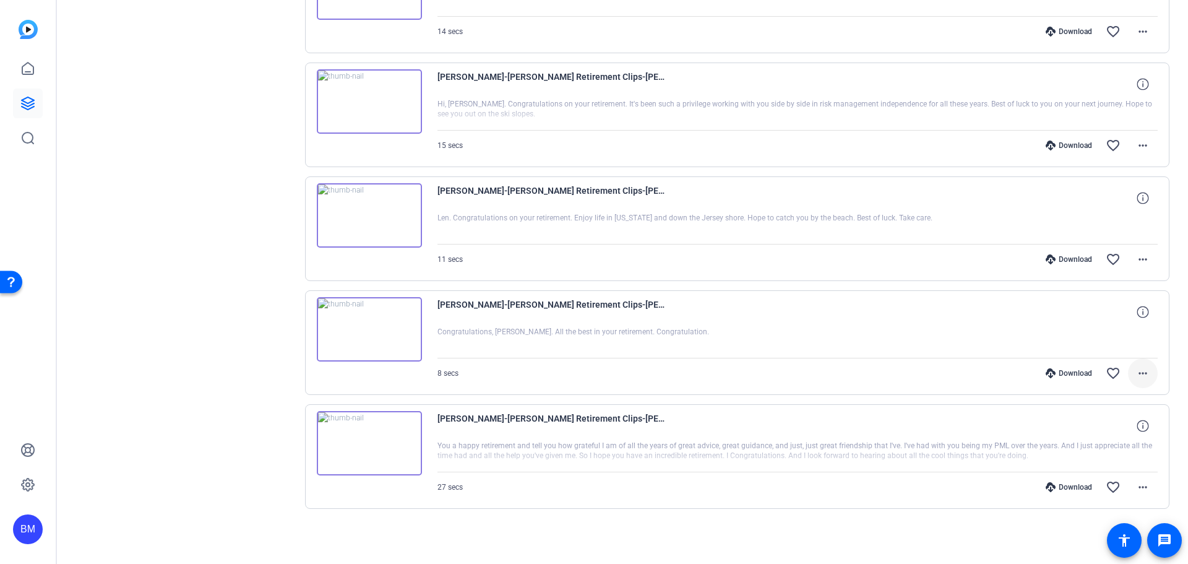
click at [1136, 375] on mat-icon "more_horiz" at bounding box center [1143, 373] width 15 height 15
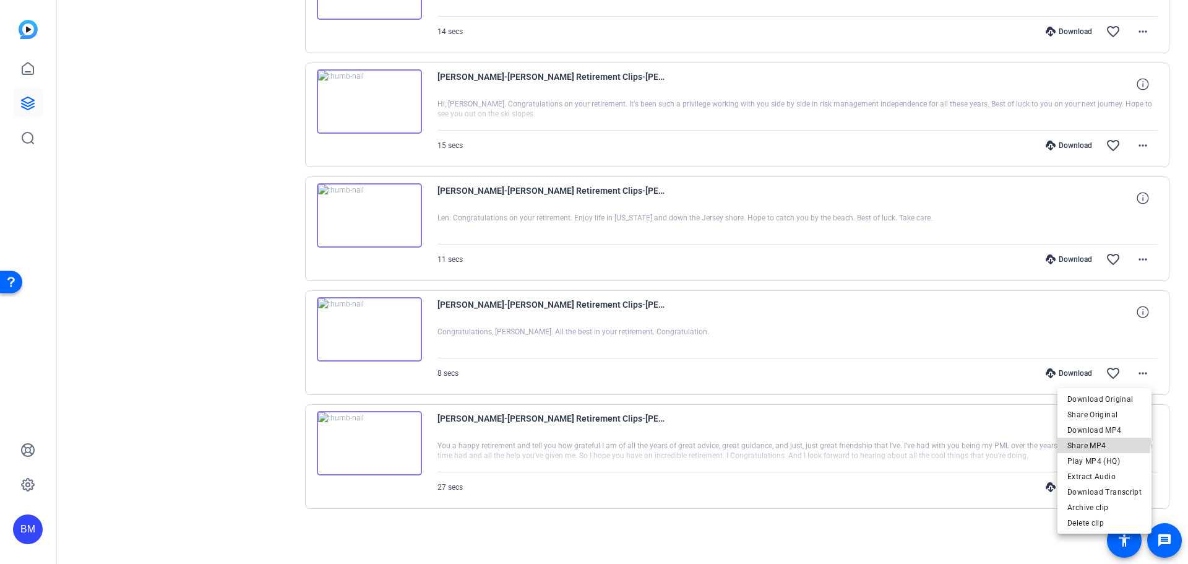
click at [1099, 441] on span "Share MP4" at bounding box center [1105, 445] width 74 height 15
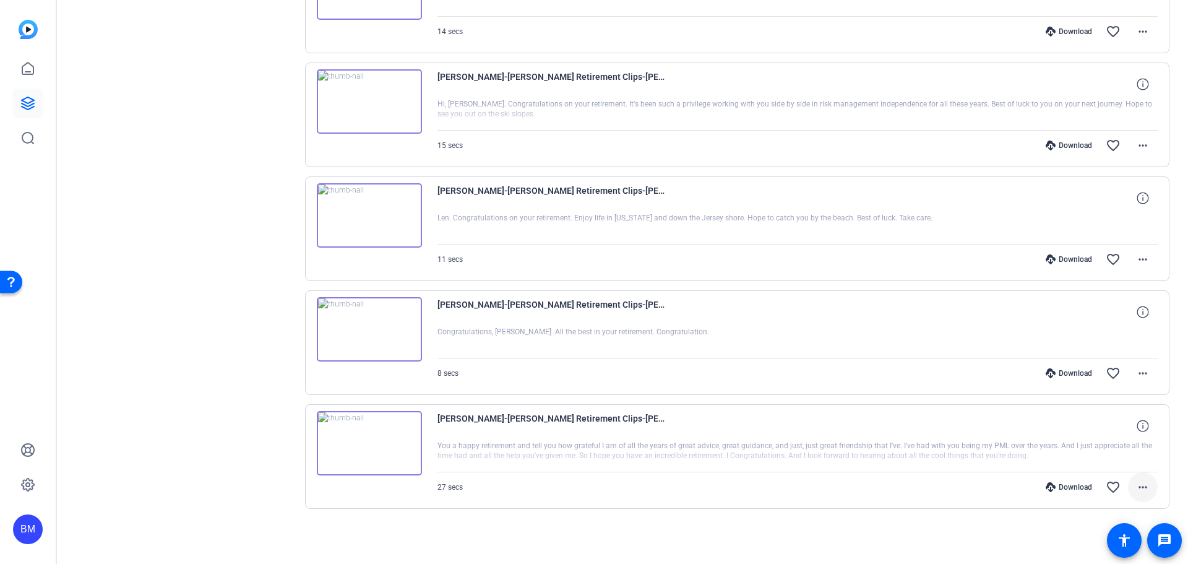
click at [1136, 486] on mat-icon "more_horiz" at bounding box center [1143, 487] width 15 height 15
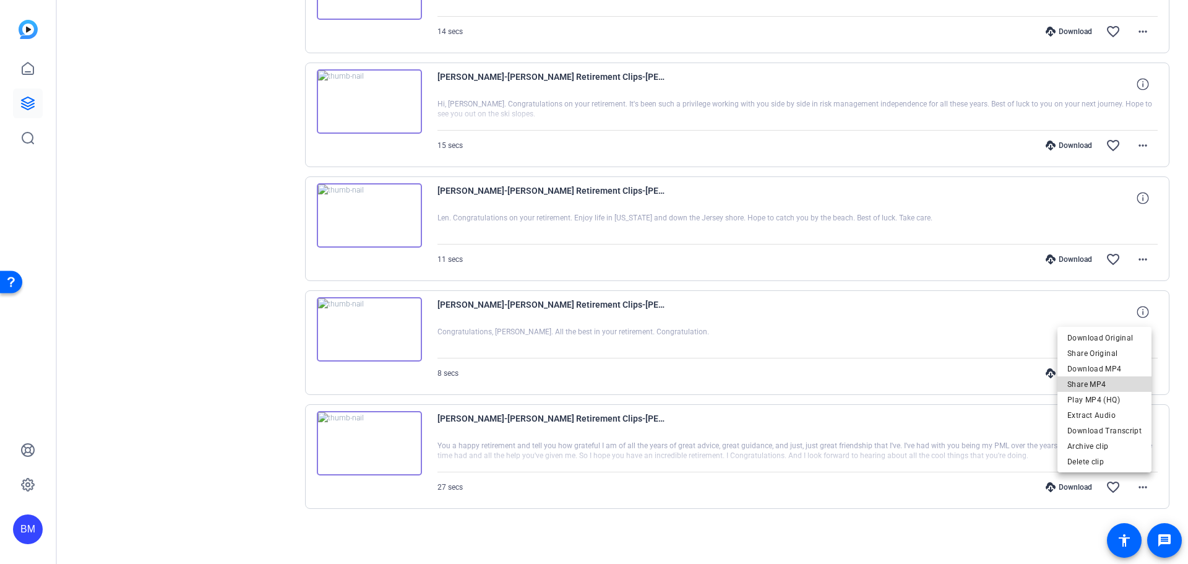
click at [1107, 384] on span "Share MP4" at bounding box center [1105, 384] width 74 height 15
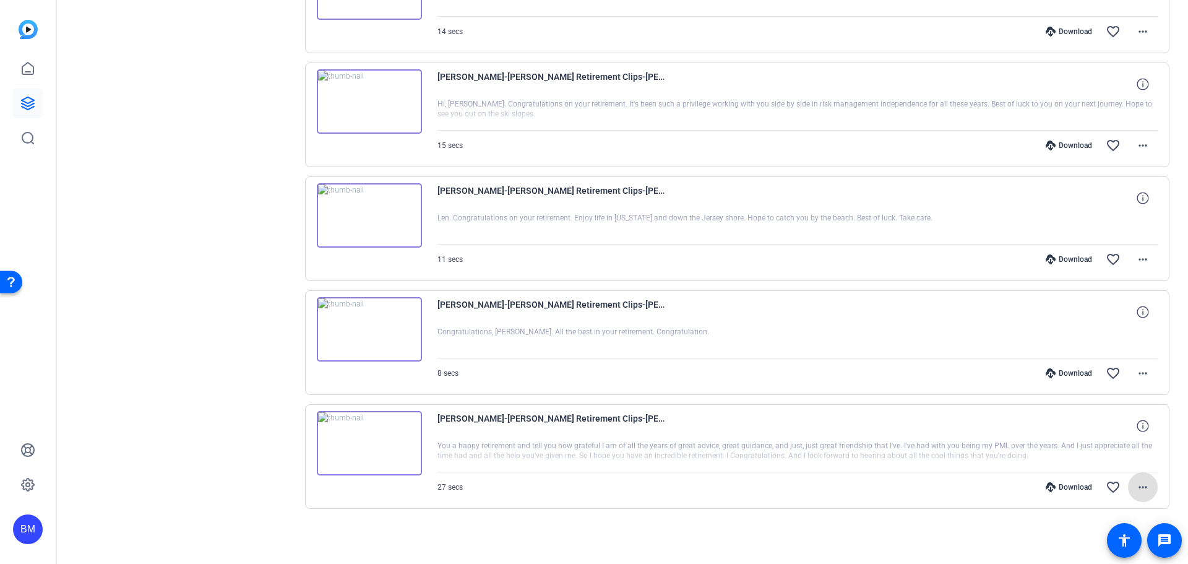
click at [1140, 486] on mat-icon "more_horiz" at bounding box center [1143, 487] width 15 height 15
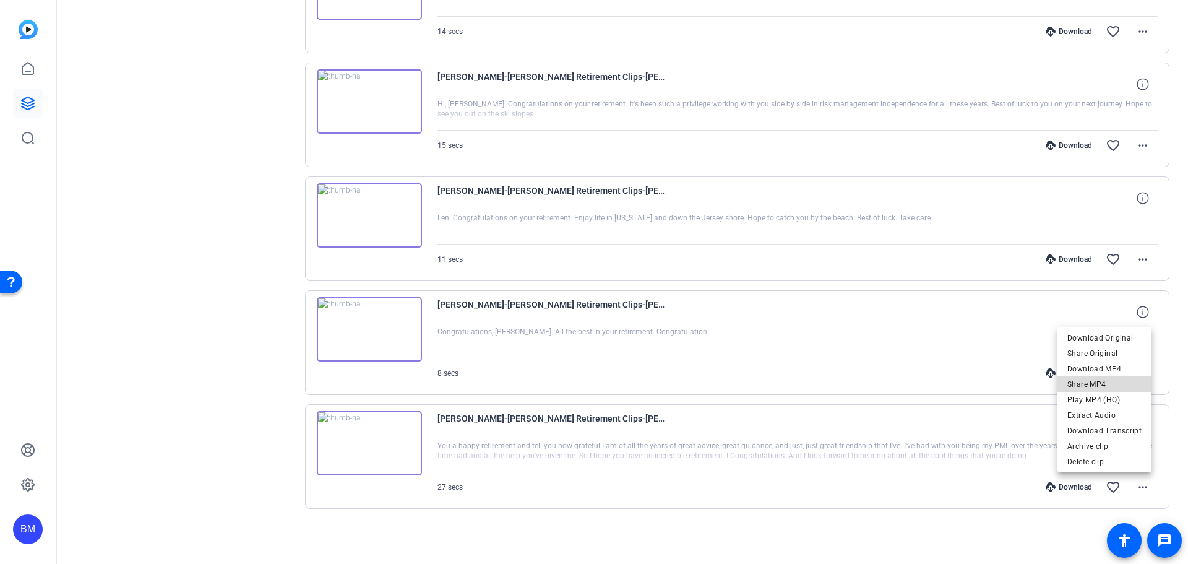
click at [1110, 386] on span "Share MP4" at bounding box center [1105, 384] width 74 height 15
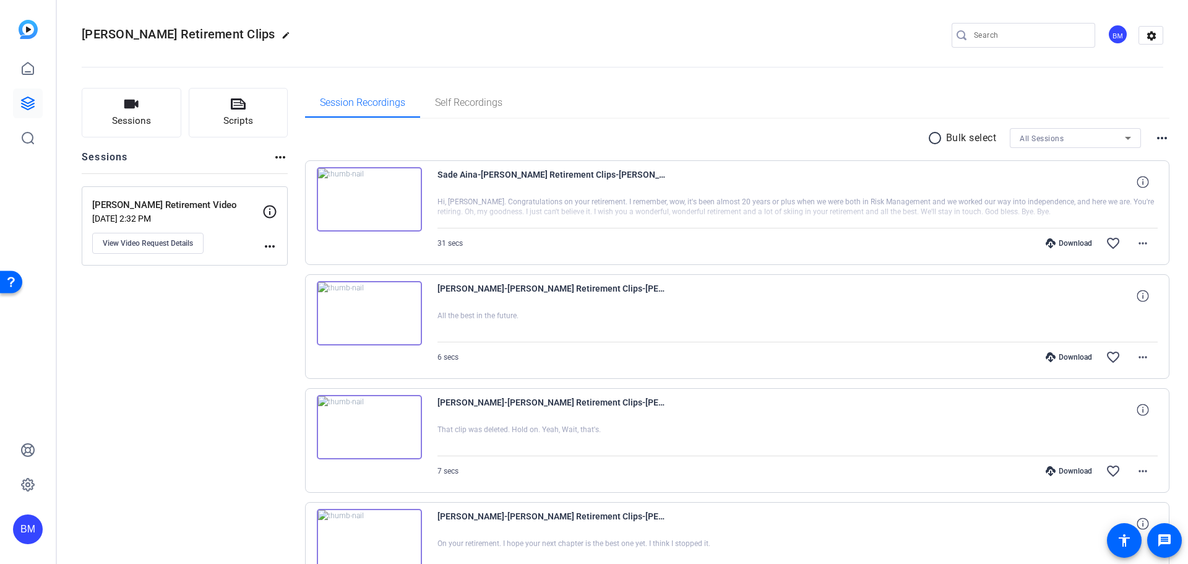
scroll to position [0, 0]
click at [1138, 253] on span at bounding box center [1143, 245] width 30 height 30
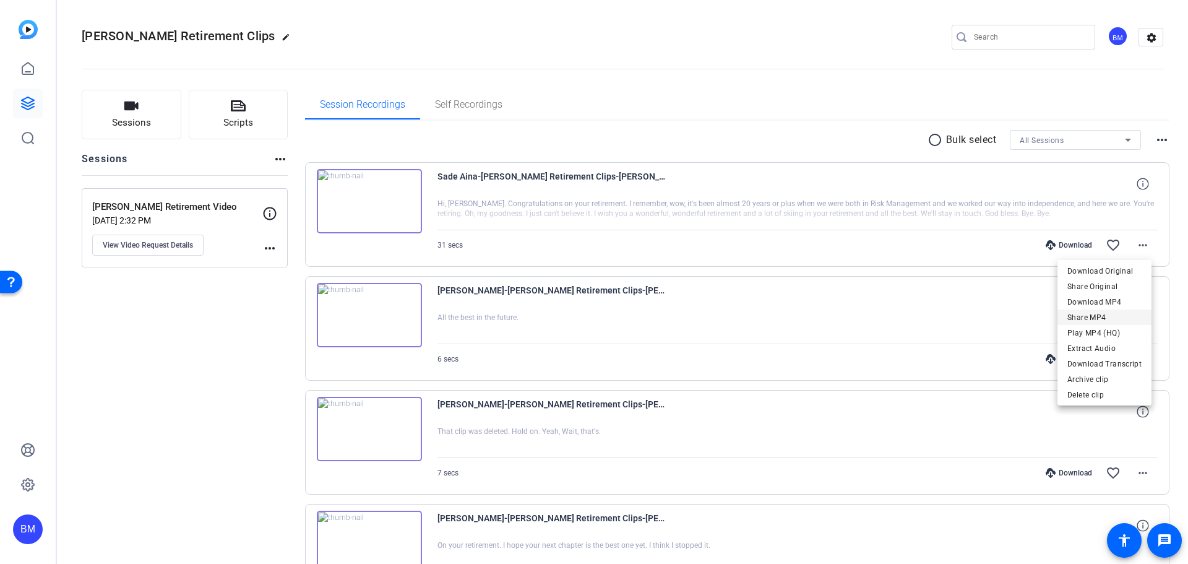
click at [1116, 319] on span "Share MP4" at bounding box center [1105, 317] width 74 height 15
click at [1147, 361] on span at bounding box center [1143, 359] width 30 height 30
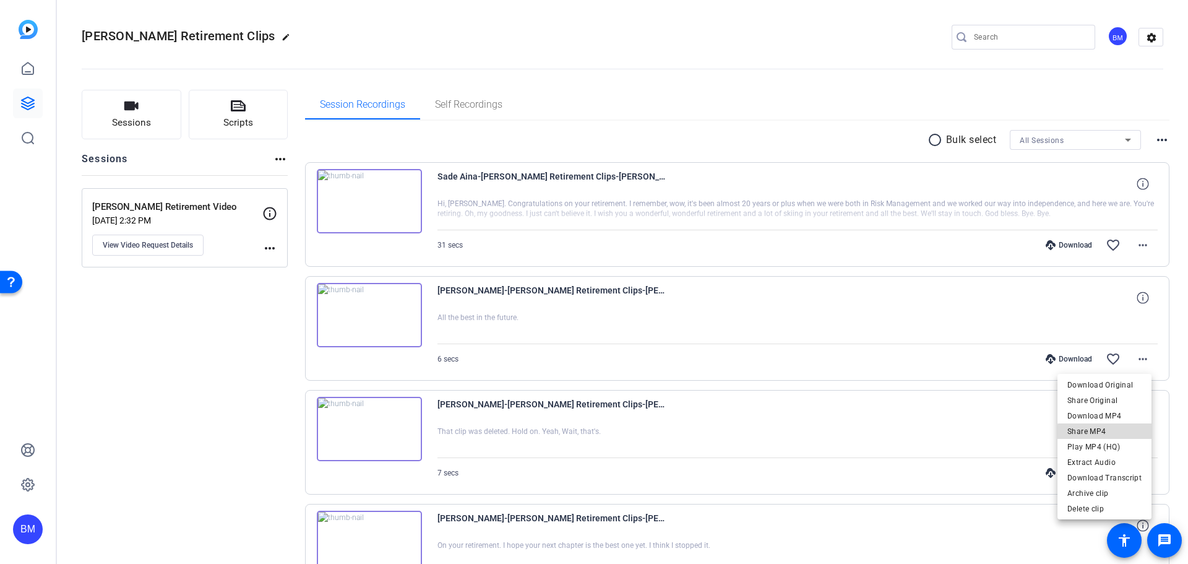
click at [1121, 434] on span "Share MP4" at bounding box center [1105, 431] width 74 height 15
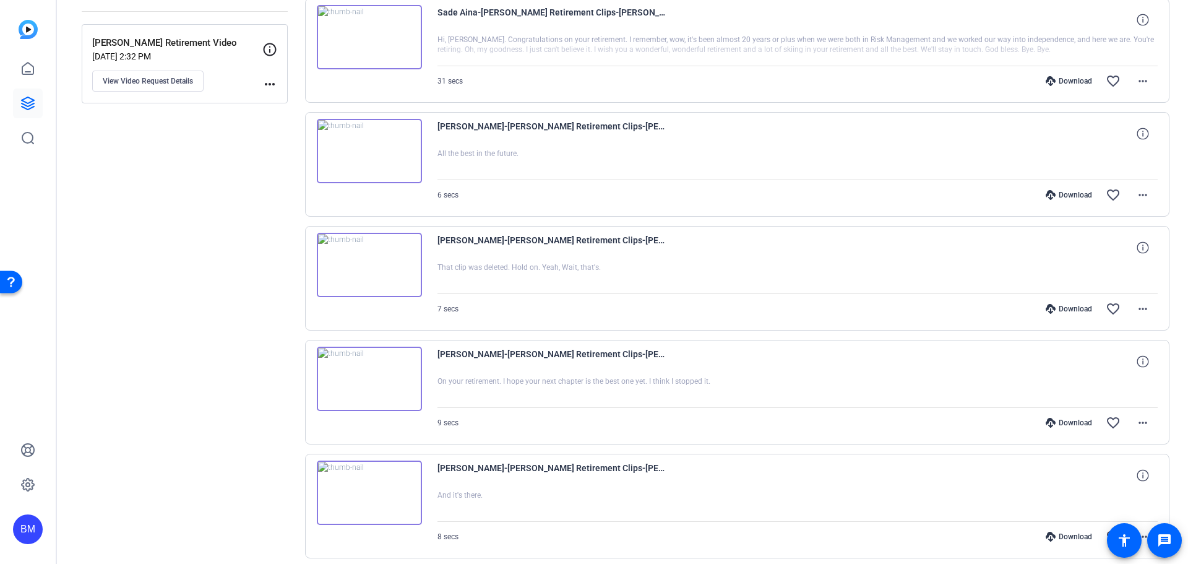
scroll to position [186, 0]
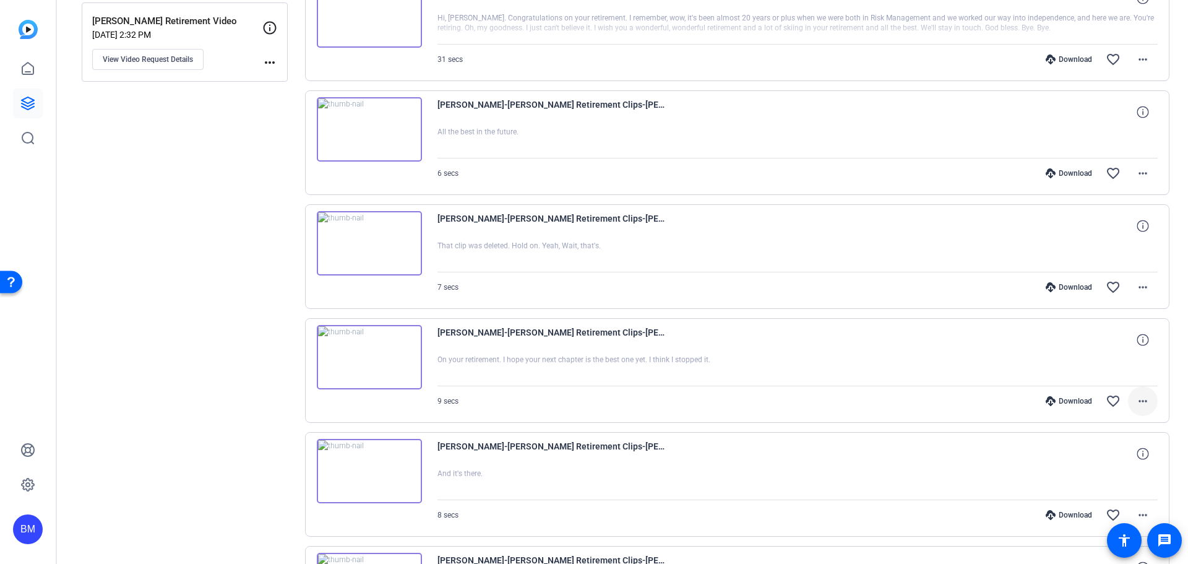
click at [1132, 409] on span at bounding box center [1143, 401] width 30 height 30
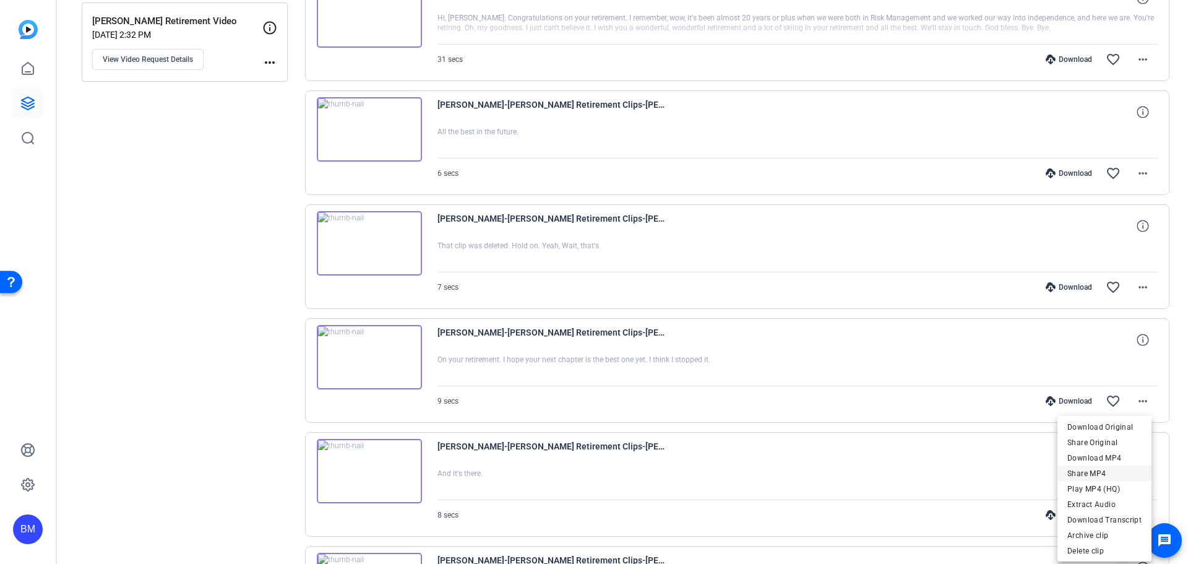
click at [1100, 478] on span "Share MP4" at bounding box center [1105, 473] width 74 height 15
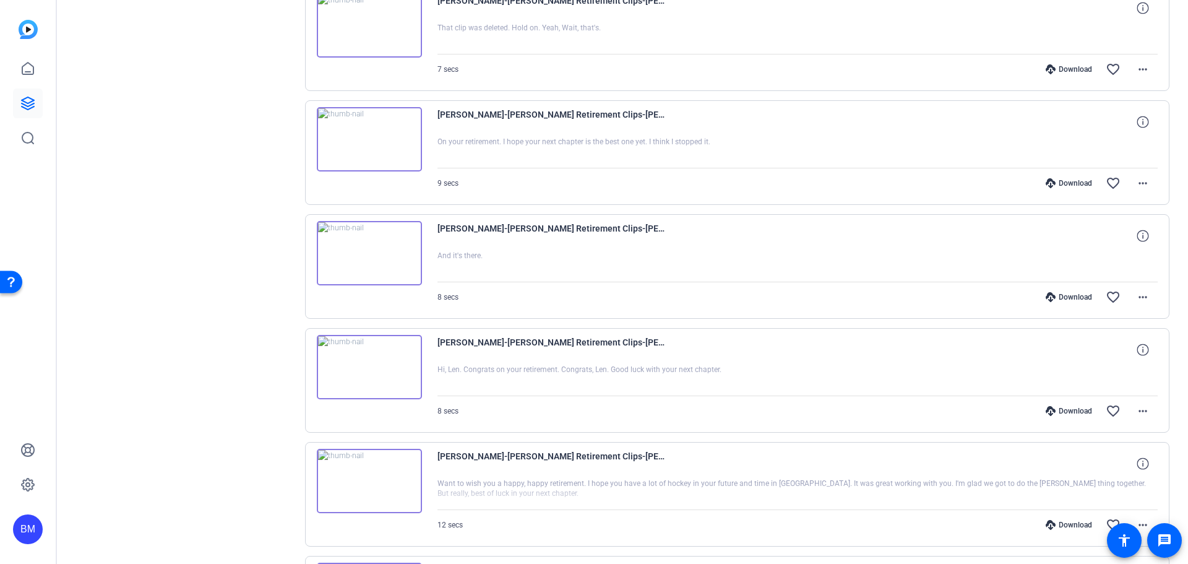
scroll to position [433, 0]
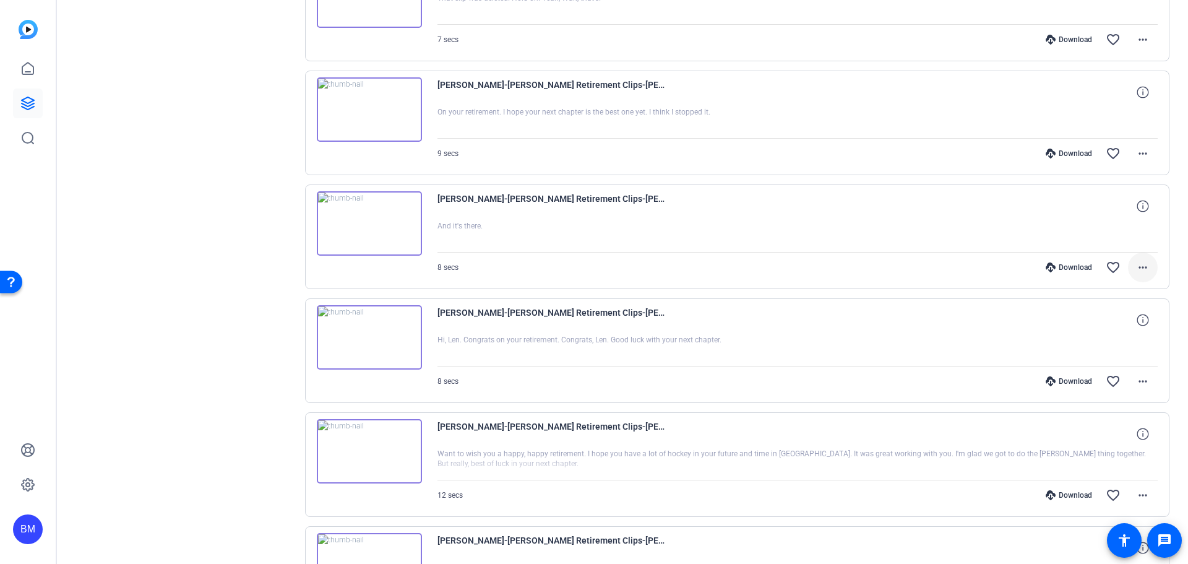
click at [1139, 266] on mat-icon "more_horiz" at bounding box center [1143, 267] width 15 height 15
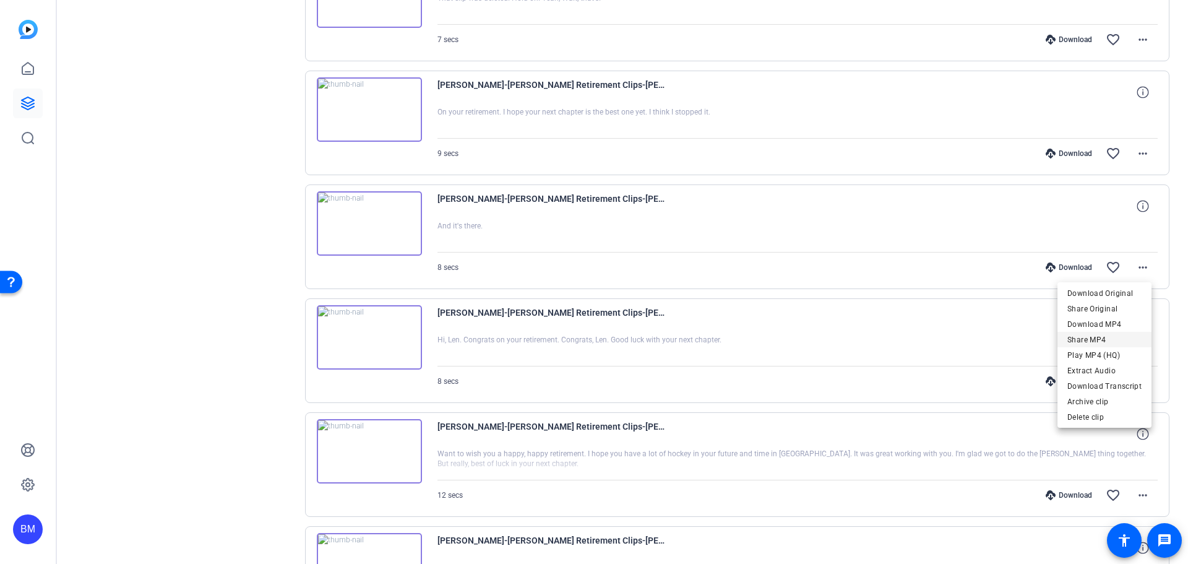
click at [1110, 334] on span "Share MP4" at bounding box center [1105, 339] width 74 height 15
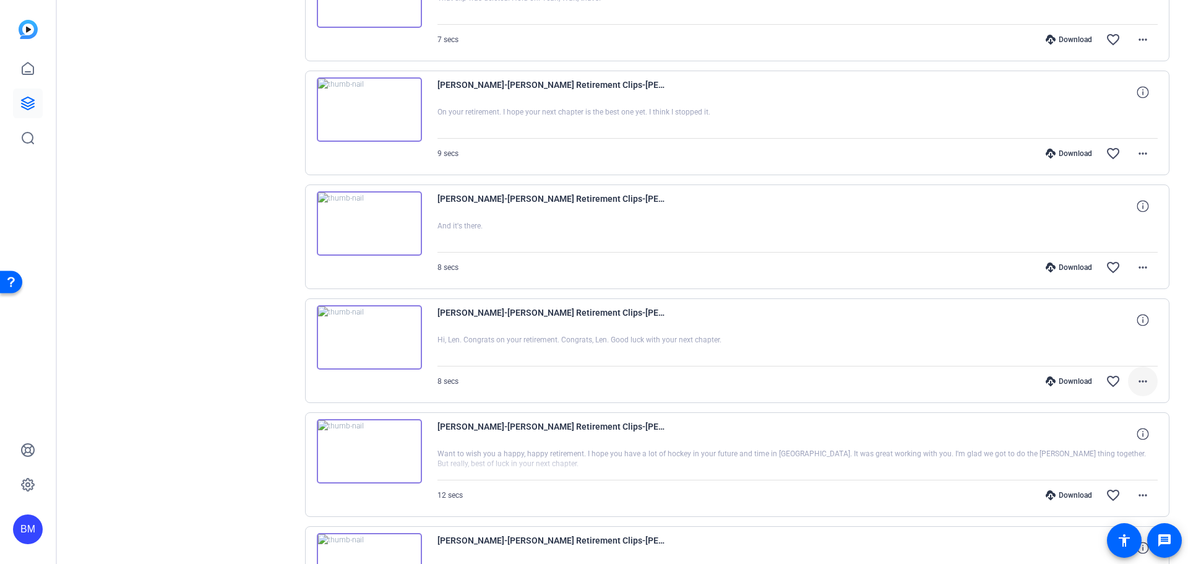
click at [1139, 386] on mat-icon "more_horiz" at bounding box center [1143, 381] width 15 height 15
click at [1110, 455] on span "Share MP4" at bounding box center [1105, 453] width 74 height 15
click at [1143, 496] on mat-icon "more_horiz" at bounding box center [1143, 495] width 15 height 15
click at [1109, 391] on span "Share MP4" at bounding box center [1105, 392] width 74 height 15
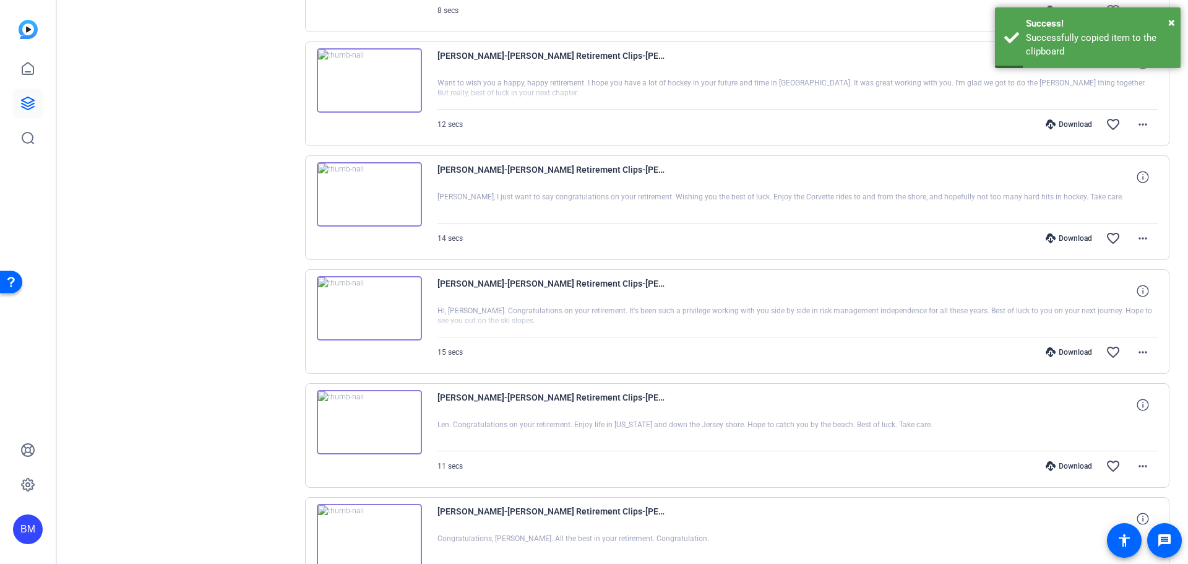
scroll to position [805, 0]
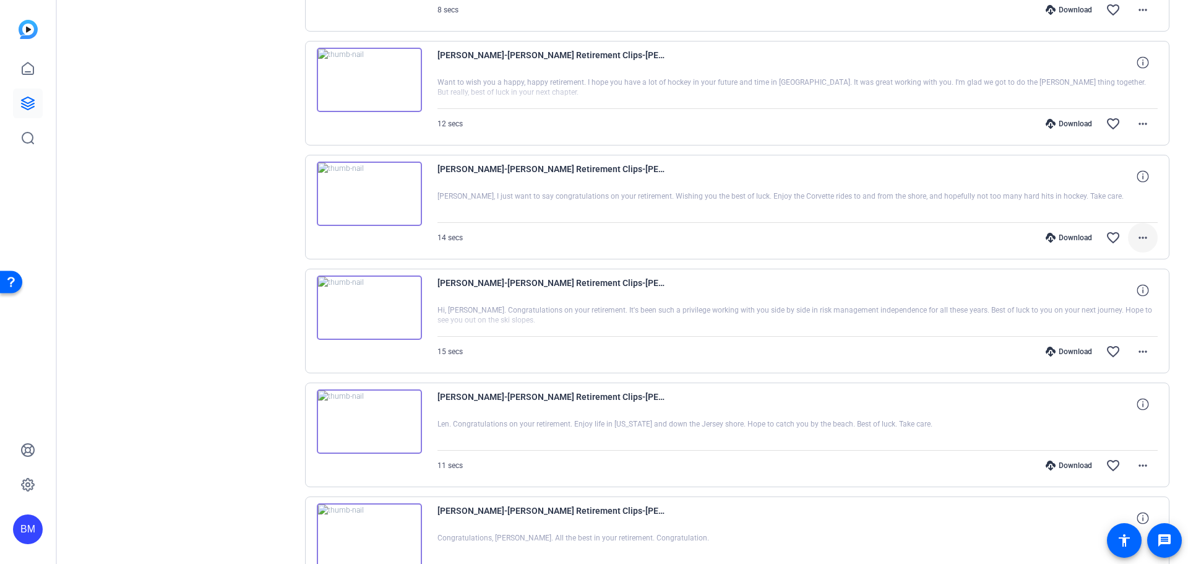
click at [1146, 239] on span at bounding box center [1143, 238] width 30 height 30
click at [1113, 308] on span "Share MP4" at bounding box center [1105, 310] width 74 height 15
click at [1138, 356] on mat-icon "more_horiz" at bounding box center [1143, 351] width 15 height 15
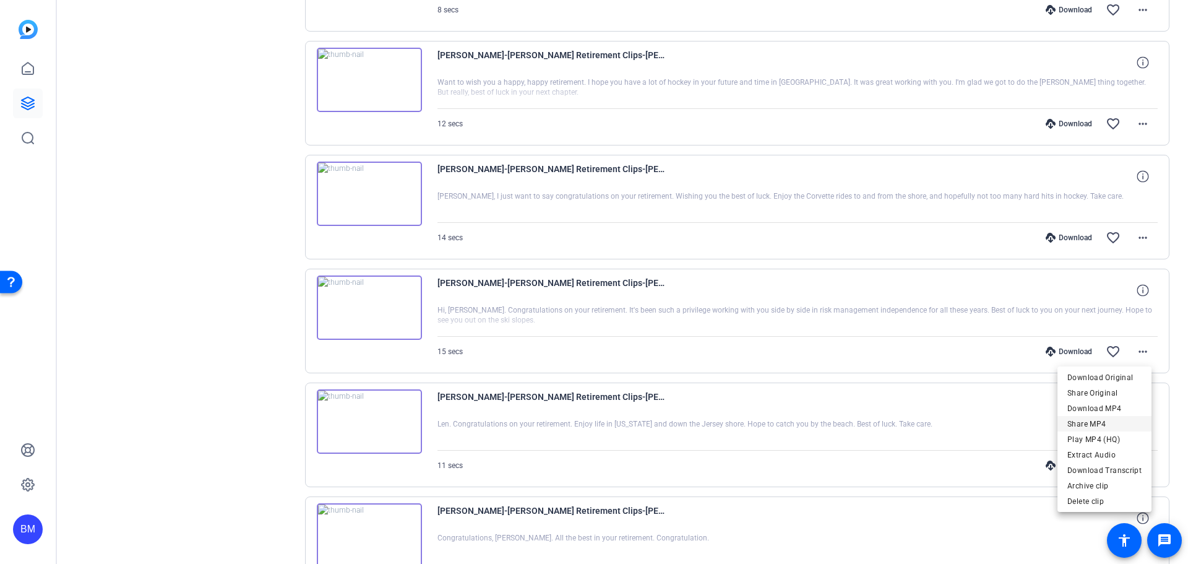
click at [1108, 426] on span "Share MP4" at bounding box center [1105, 424] width 74 height 15
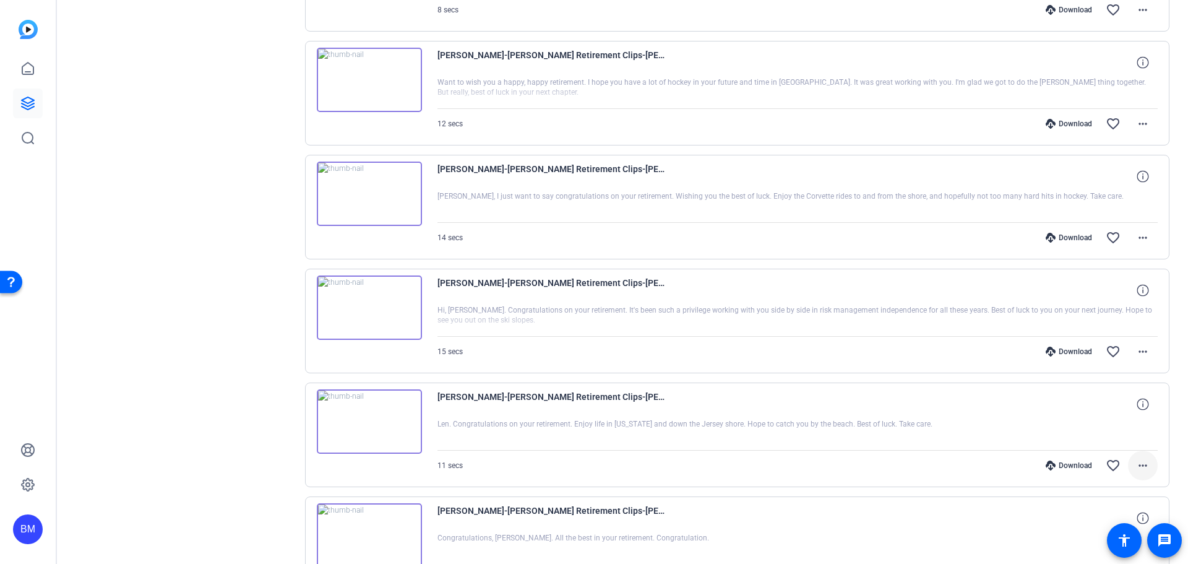
click at [1137, 467] on mat-icon "more_horiz" at bounding box center [1143, 465] width 15 height 15
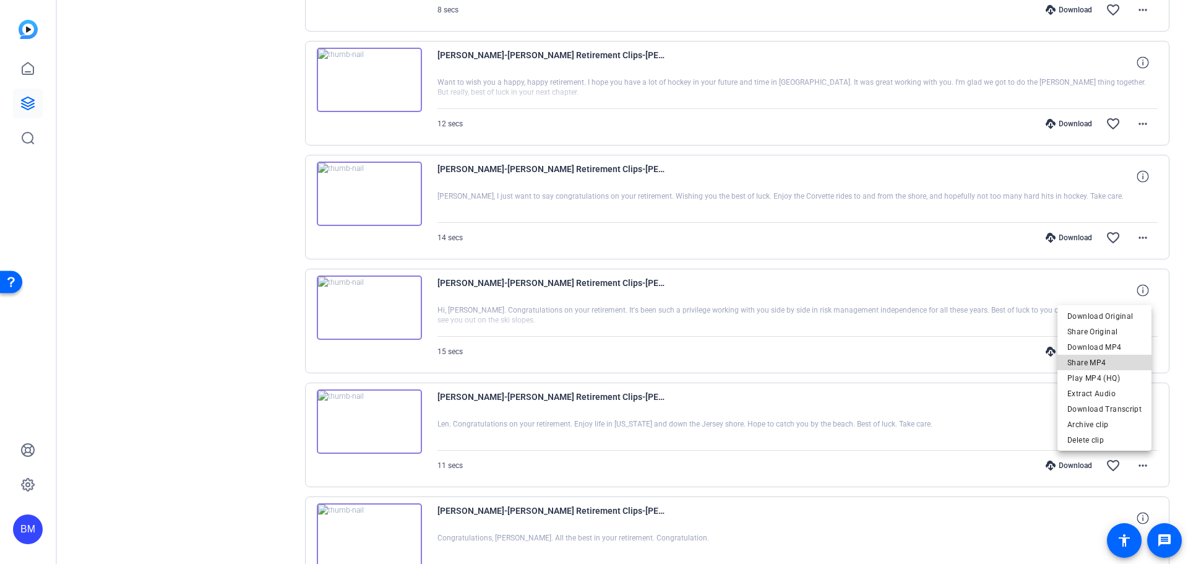
click at [1119, 361] on span "Share MP4" at bounding box center [1105, 362] width 74 height 15
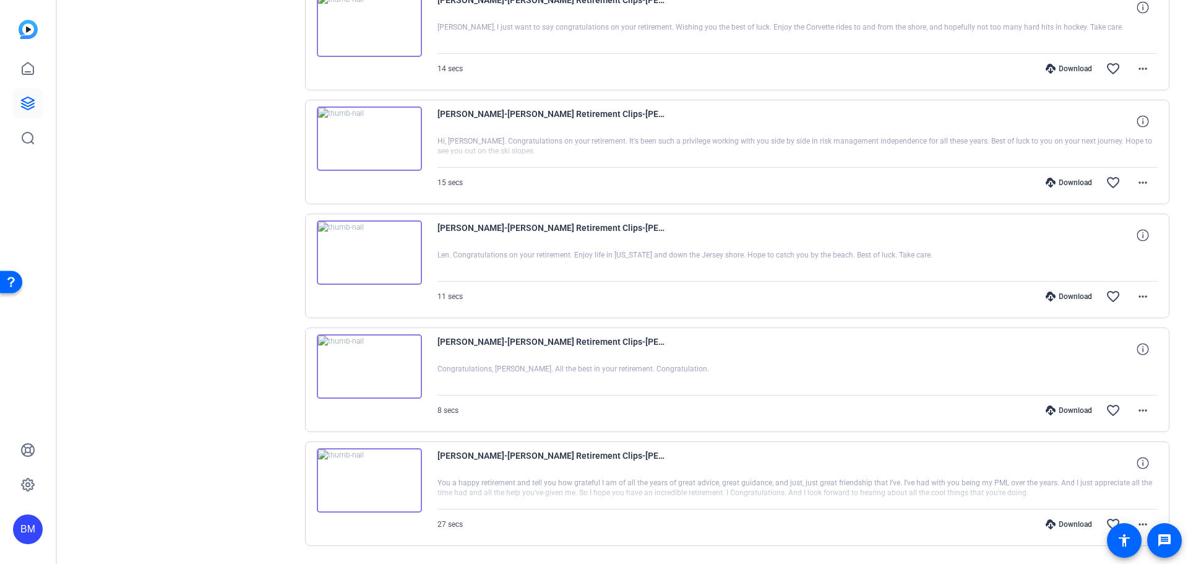
scroll to position [1011, 0]
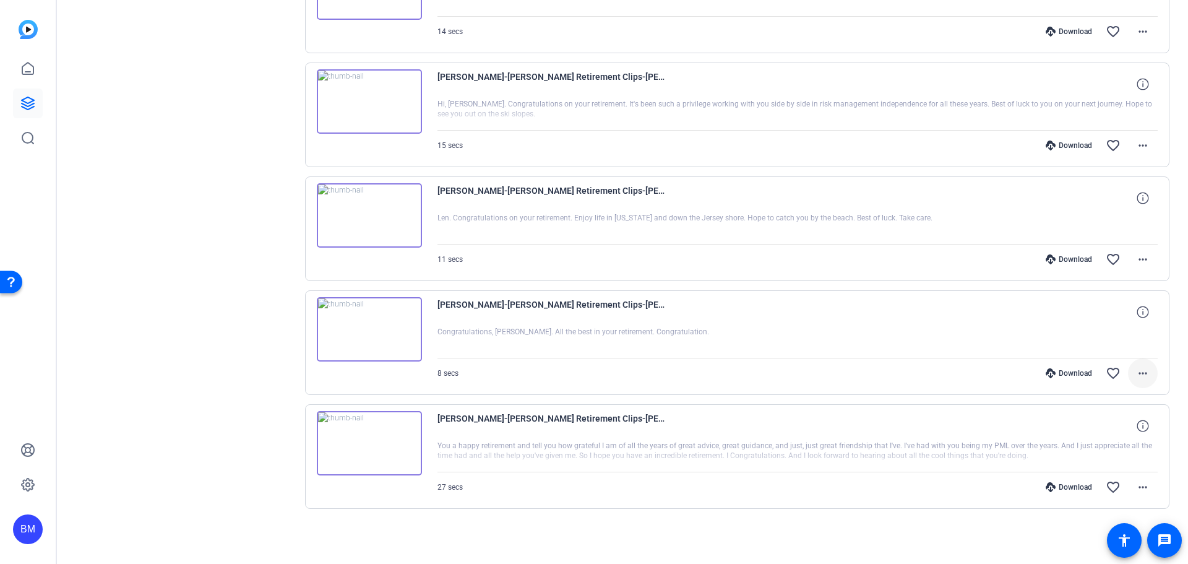
click at [1142, 372] on mat-icon "more_horiz" at bounding box center [1143, 373] width 15 height 15
click at [1112, 442] on span "Share MP4" at bounding box center [1105, 445] width 74 height 15
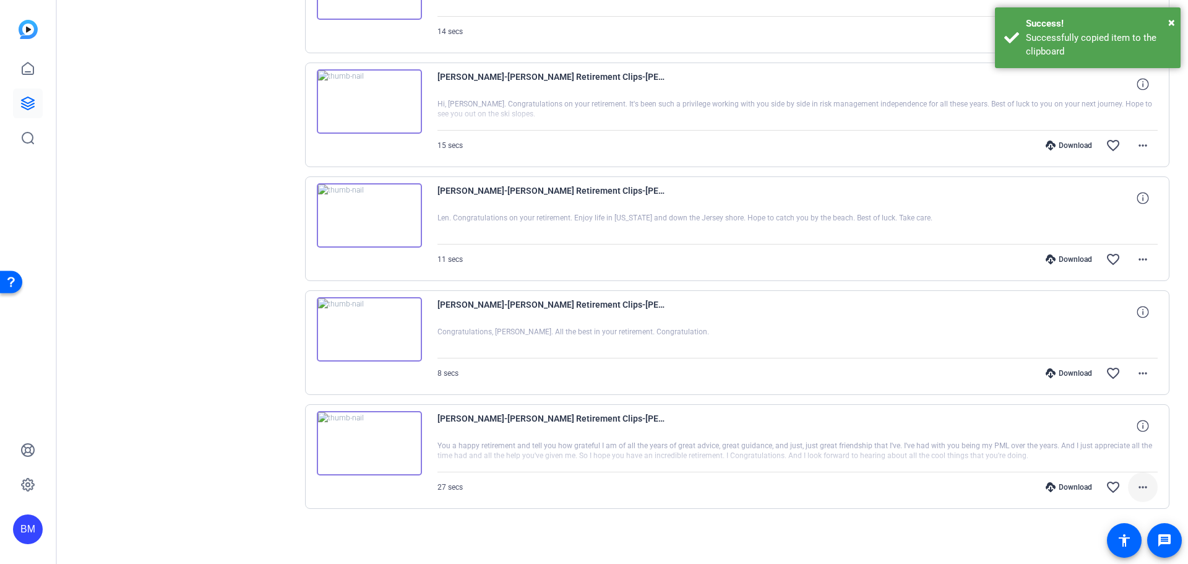
click at [1144, 488] on mat-icon "more_horiz" at bounding box center [1143, 487] width 15 height 15
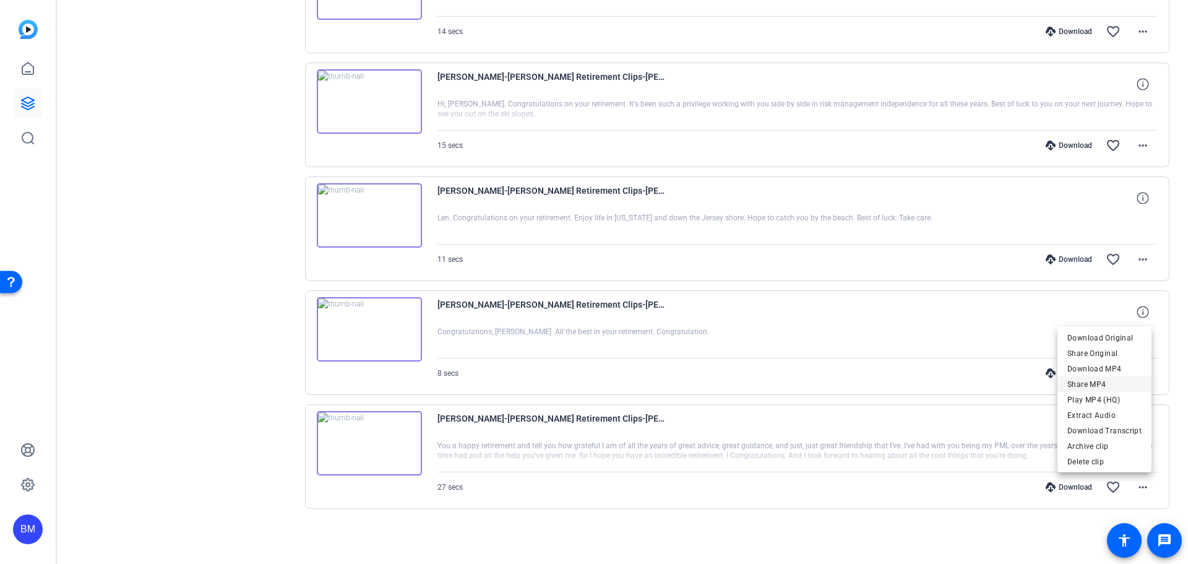
click at [1102, 381] on span "Share MP4" at bounding box center [1105, 384] width 74 height 15
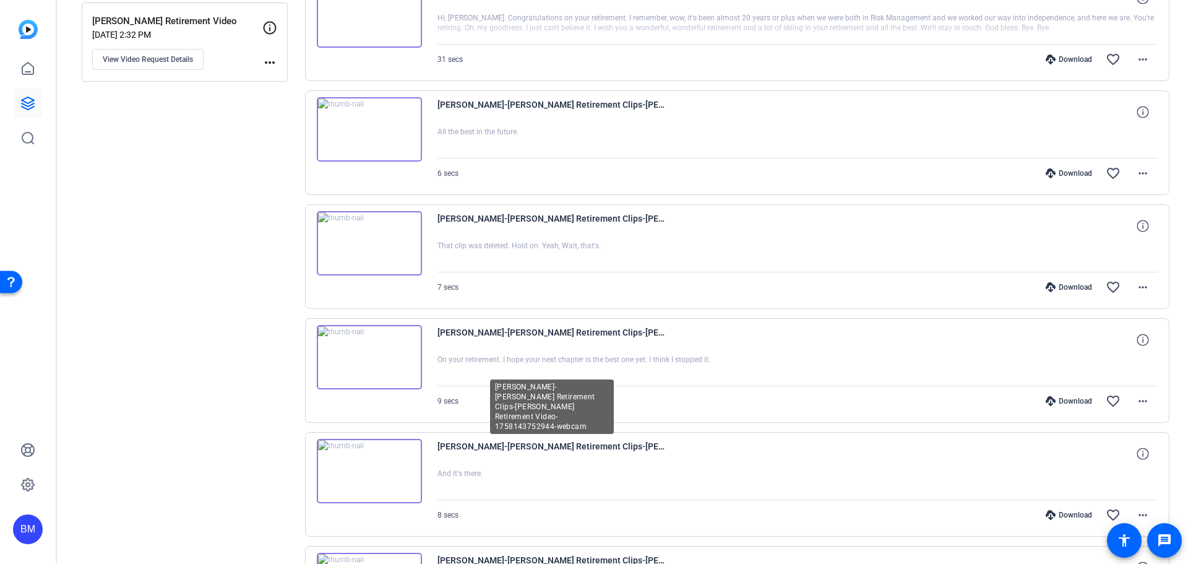
scroll to position [248, 0]
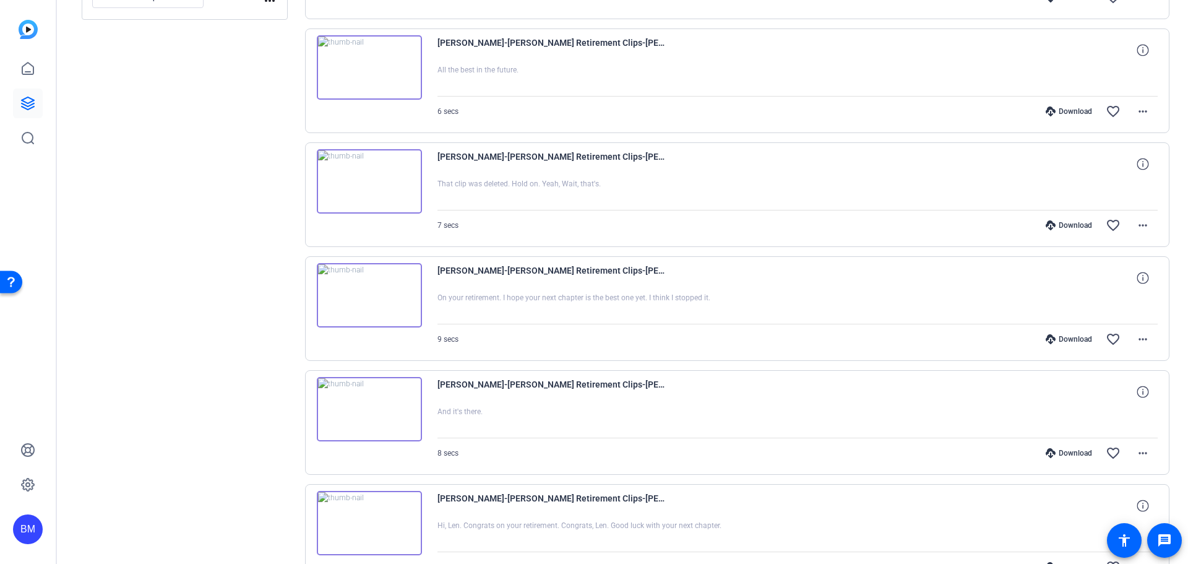
click at [1066, 453] on div "Download" at bounding box center [1069, 453] width 59 height 10
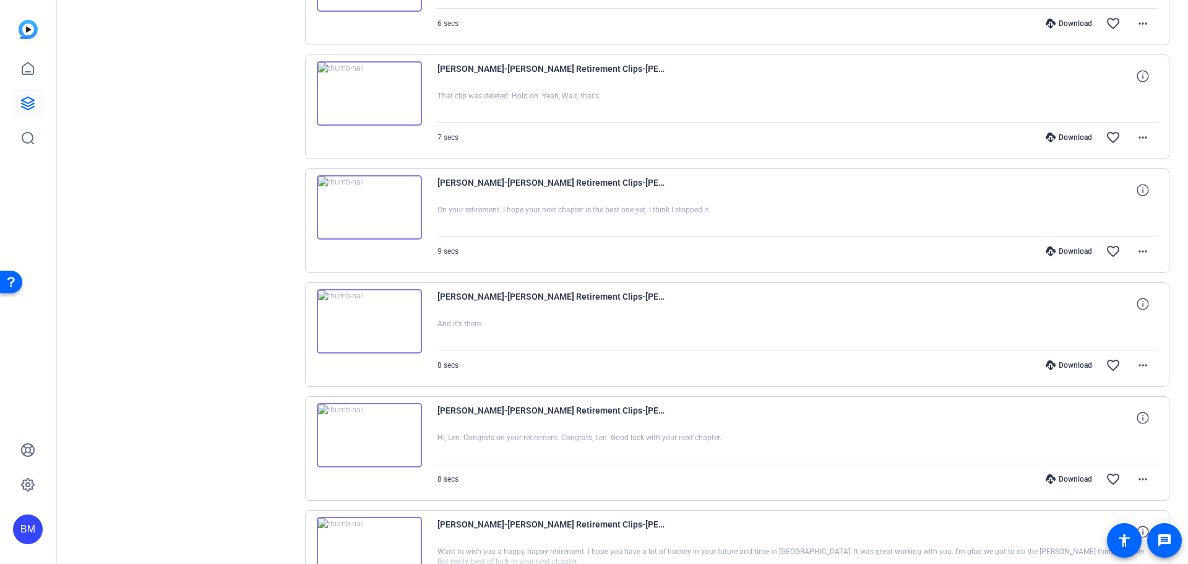
scroll to position [433, 0]
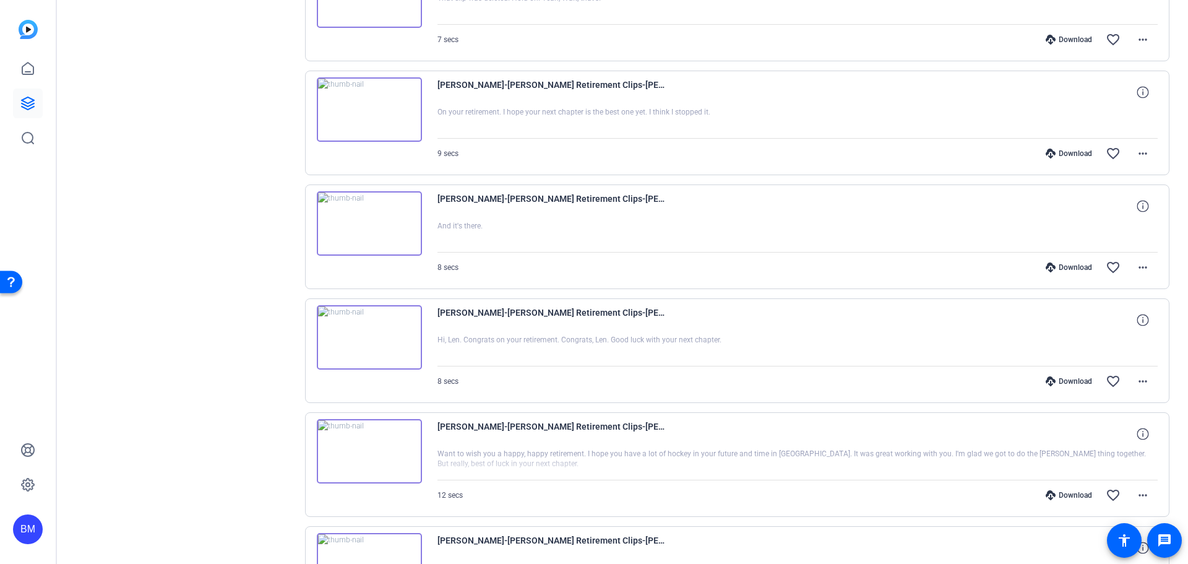
click at [1065, 381] on div "Download" at bounding box center [1069, 381] width 59 height 10
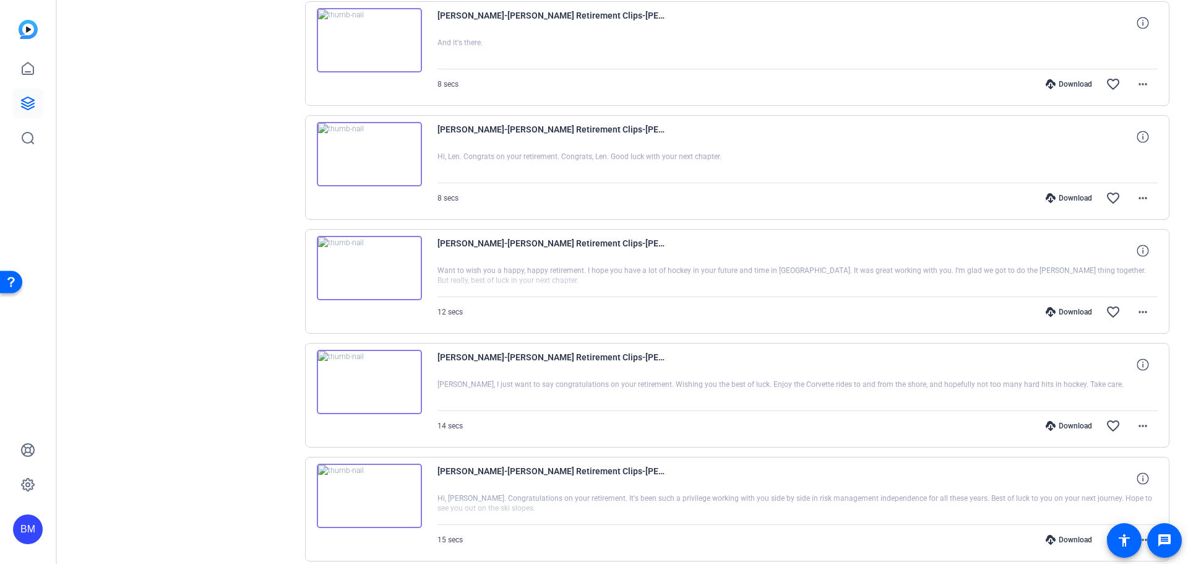
scroll to position [619, 0]
click at [1065, 312] on div "Download" at bounding box center [1069, 309] width 59 height 10
click at [1050, 423] on div "Download" at bounding box center [1069, 423] width 59 height 10
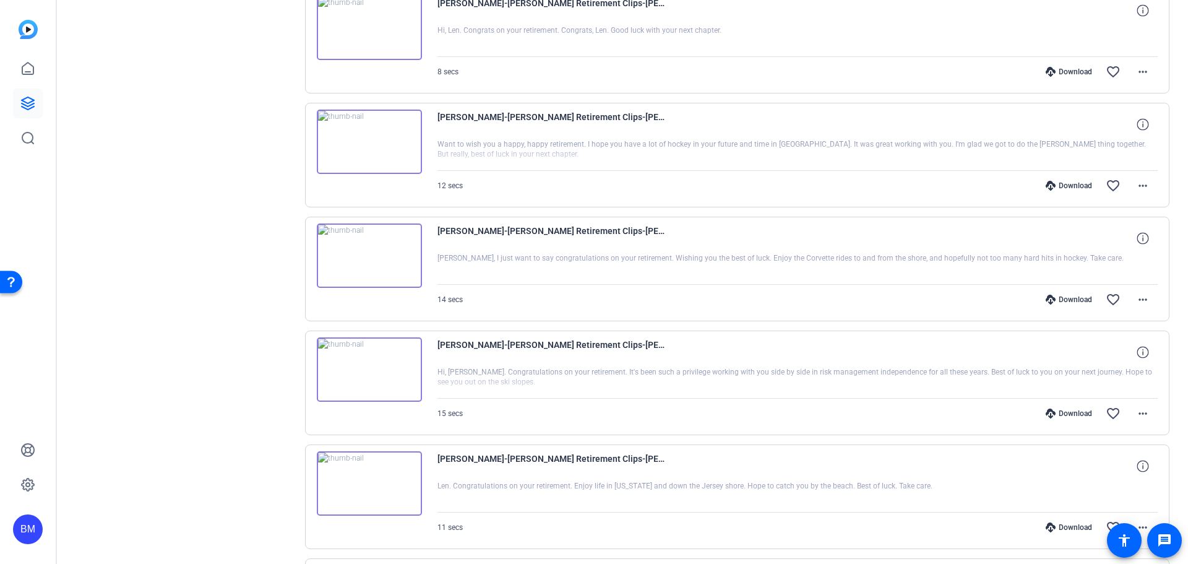
click at [1051, 408] on div "Download favorite_border more_horiz" at bounding box center [906, 414] width 504 height 30
click at [1051, 411] on div "Download" at bounding box center [1069, 413] width 59 height 10
